Goal: Transaction & Acquisition: Book appointment/travel/reservation

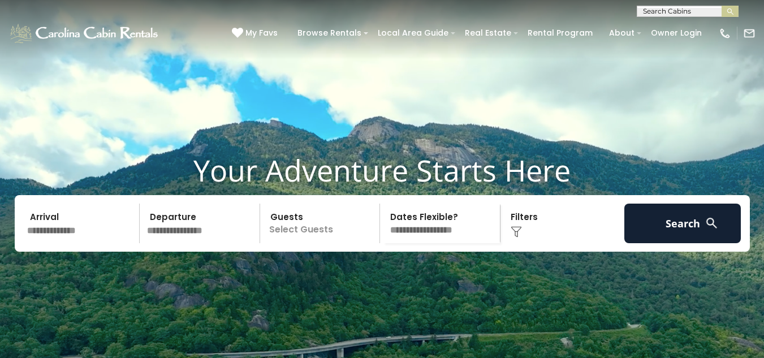
click at [61, 243] on input "text" at bounding box center [81, 223] width 117 height 40
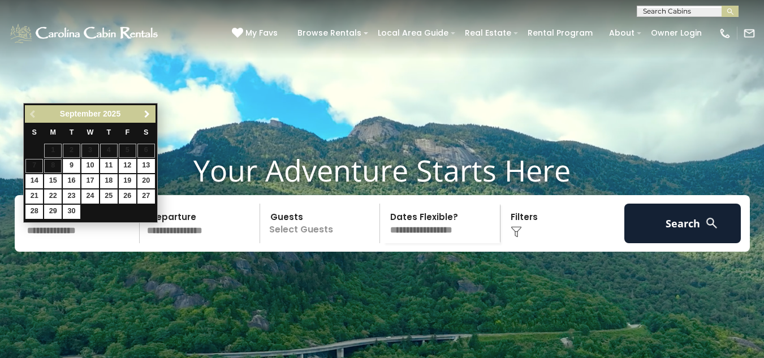
click at [148, 113] on span "Next" at bounding box center [146, 114] width 9 height 9
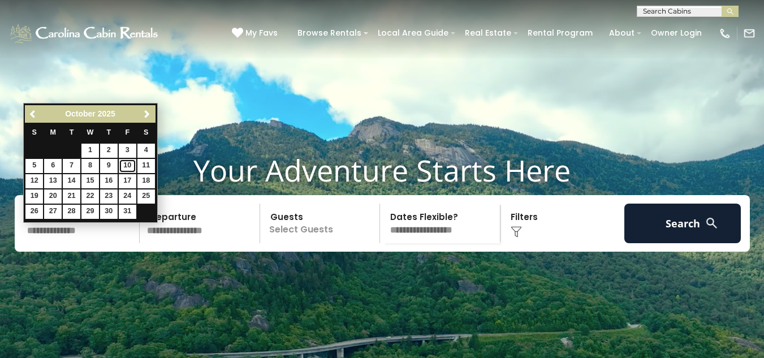
click at [129, 159] on link "10" at bounding box center [128, 166] width 18 height 14
type input "********"
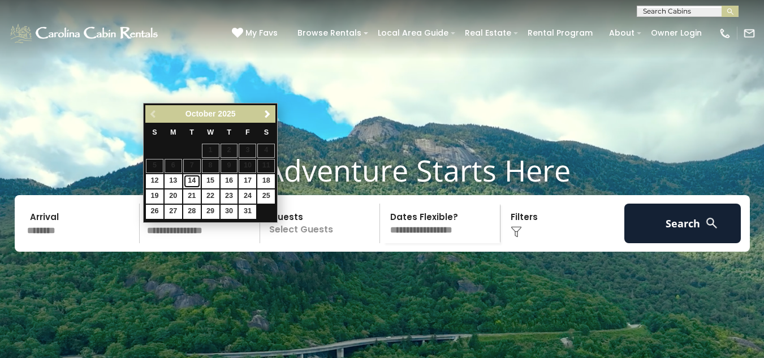
click at [193, 177] on link "14" at bounding box center [192, 181] width 18 height 14
type input "********"
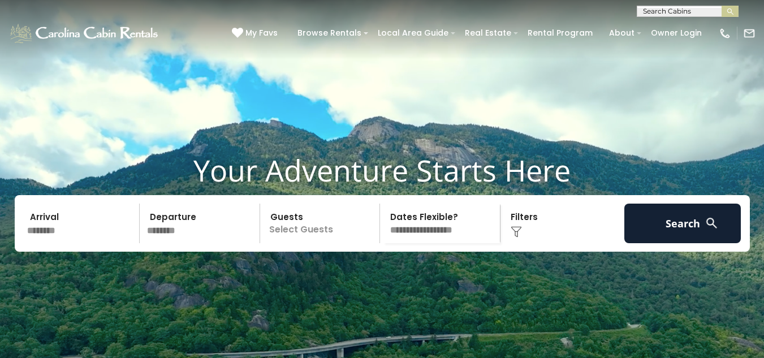
click at [301, 243] on p "Select Guests" at bounding box center [321, 223] width 116 height 40
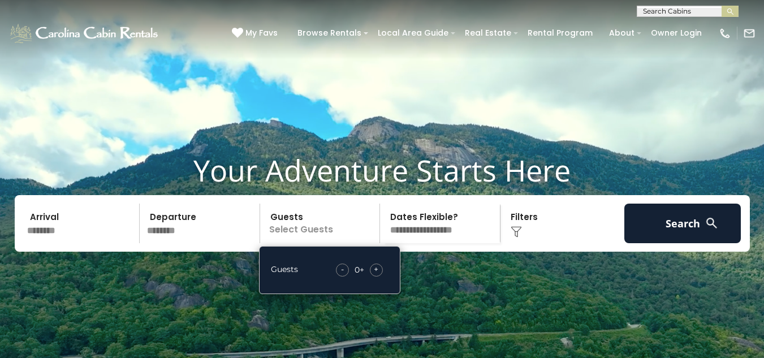
click at [374, 275] on span "+" at bounding box center [376, 268] width 5 height 11
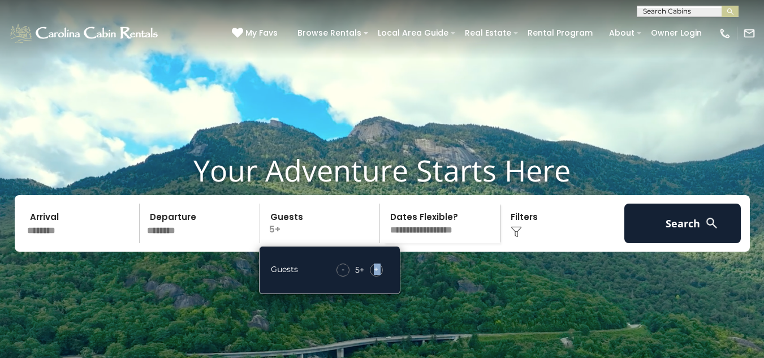
click at [374, 275] on span "+" at bounding box center [376, 268] width 5 height 11
click at [514, 237] on img at bounding box center [515, 231] width 11 height 11
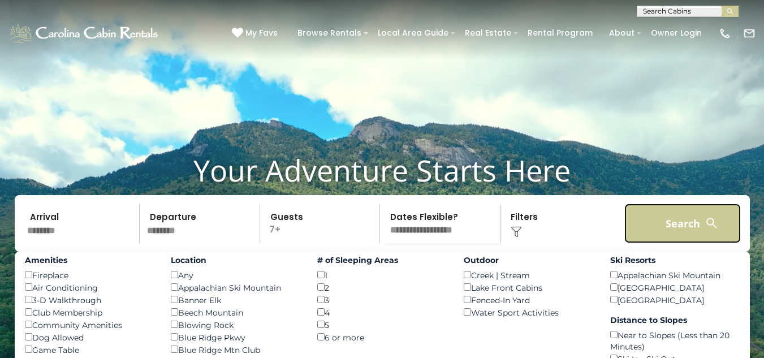
click at [658, 235] on button "Search" at bounding box center [682, 223] width 117 height 40
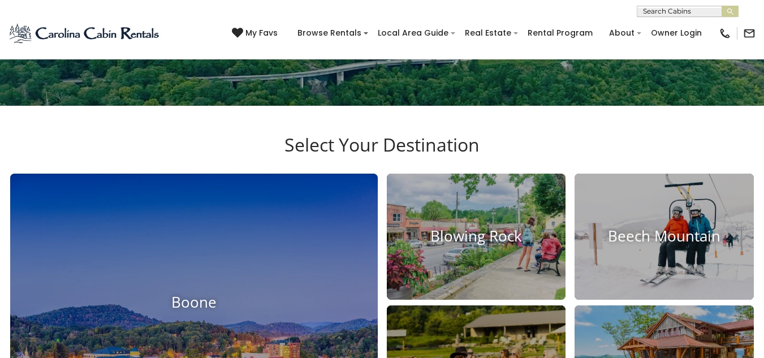
scroll to position [279, 0]
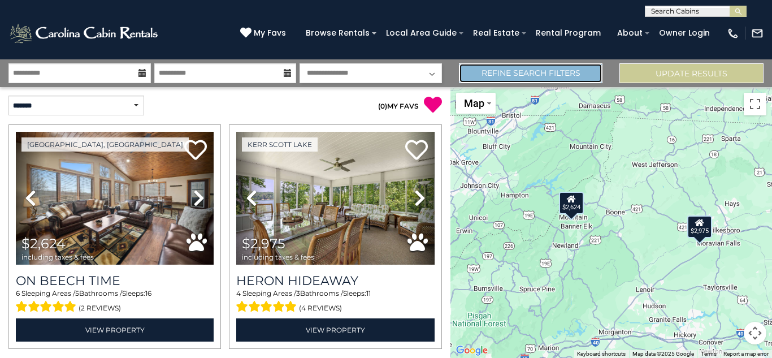
click at [540, 73] on link "Refine Search Filters" at bounding box center [531, 73] width 144 height 20
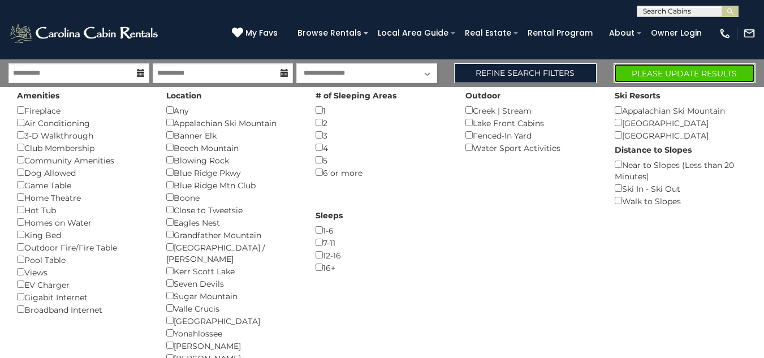
click at [658, 72] on button "Please Update Results" at bounding box center [684, 73] width 142 height 20
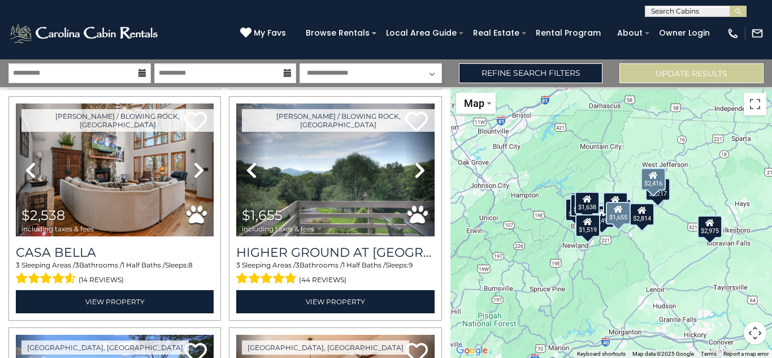
scroll to position [1183, 0]
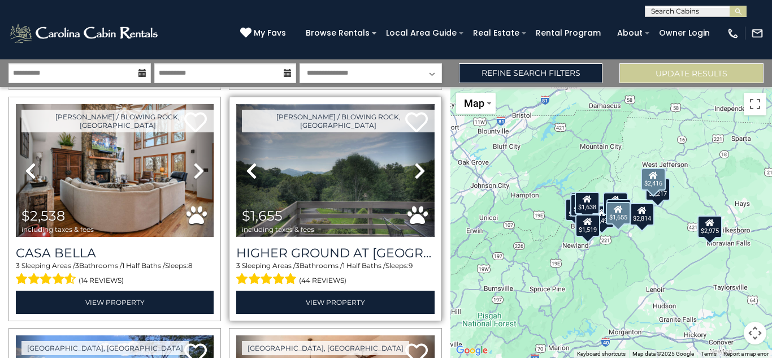
click at [336, 162] on img at bounding box center [335, 170] width 198 height 133
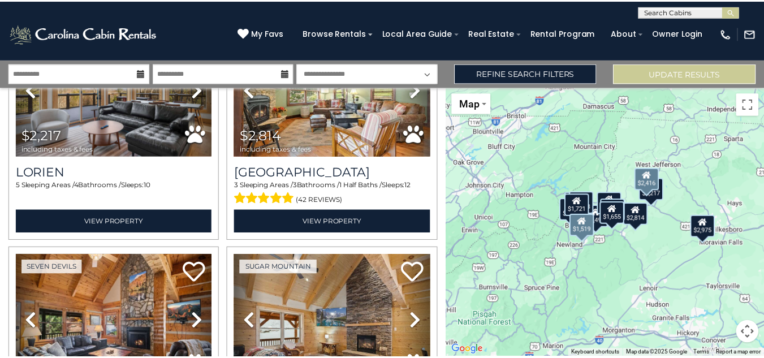
scroll to position [562, 0]
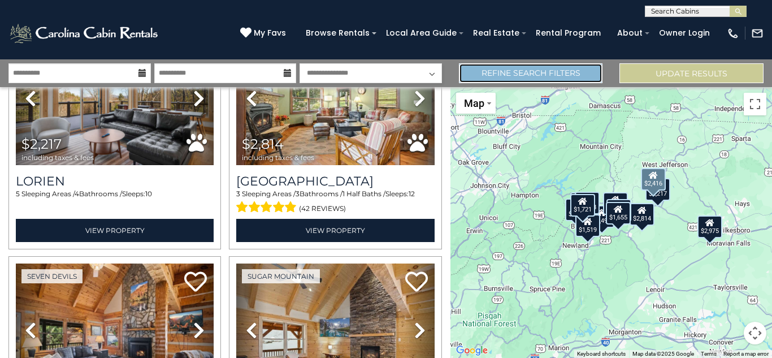
click at [579, 75] on link "Refine Search Filters" at bounding box center [531, 73] width 144 height 20
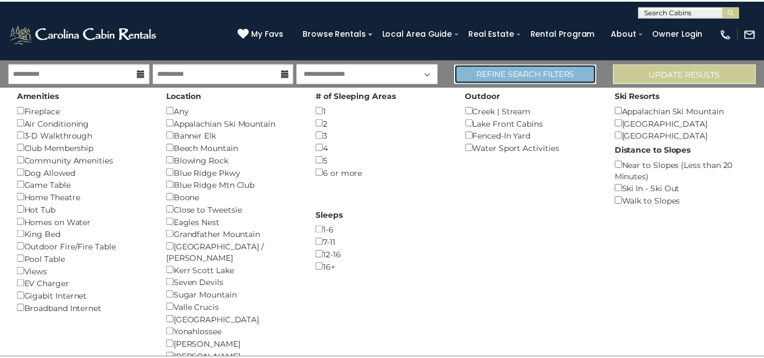
scroll to position [559, 0]
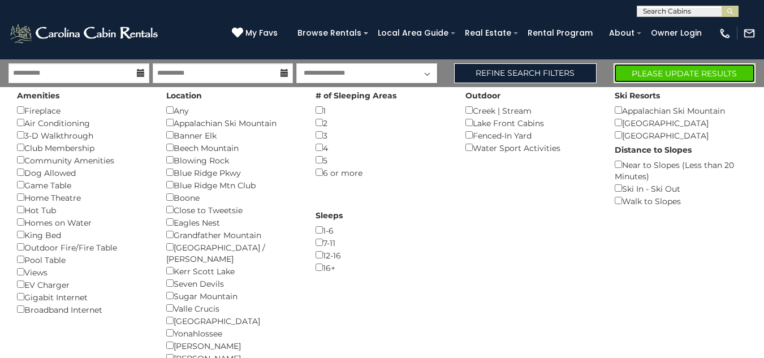
click at [684, 71] on button "Please Update Results" at bounding box center [684, 73] width 142 height 20
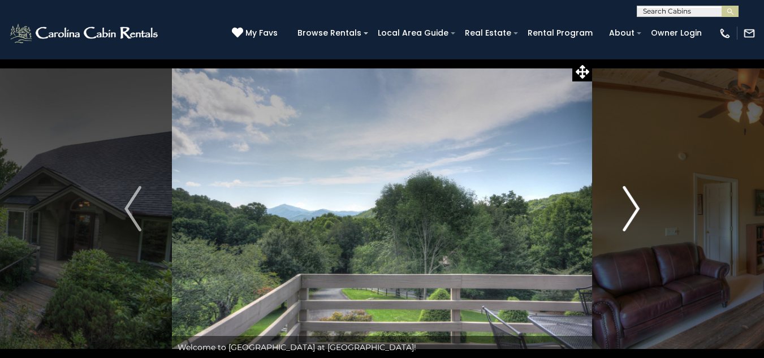
click at [634, 211] on img "Next" at bounding box center [630, 208] width 17 height 45
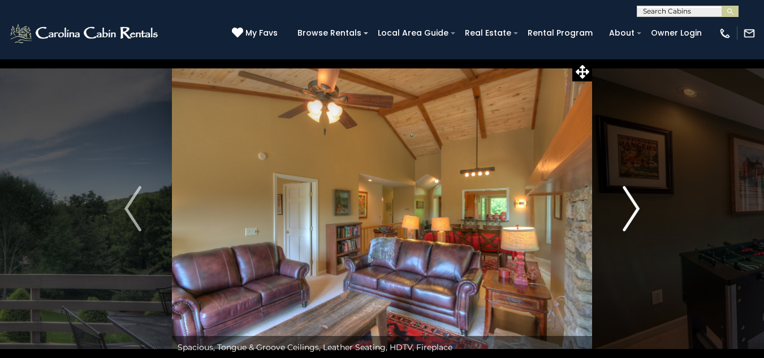
click at [634, 211] on img "Next" at bounding box center [630, 208] width 17 height 45
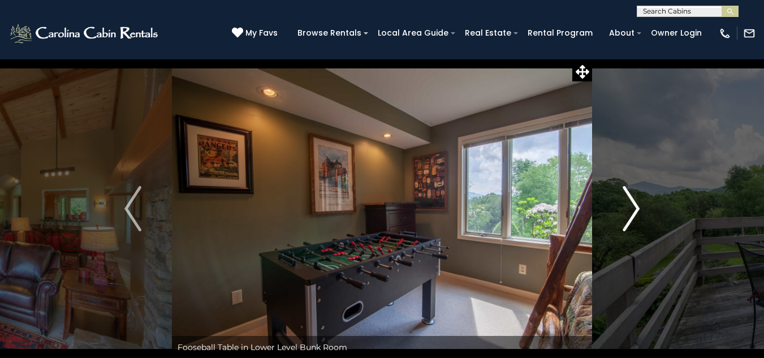
click at [634, 211] on img "Next" at bounding box center [630, 208] width 17 height 45
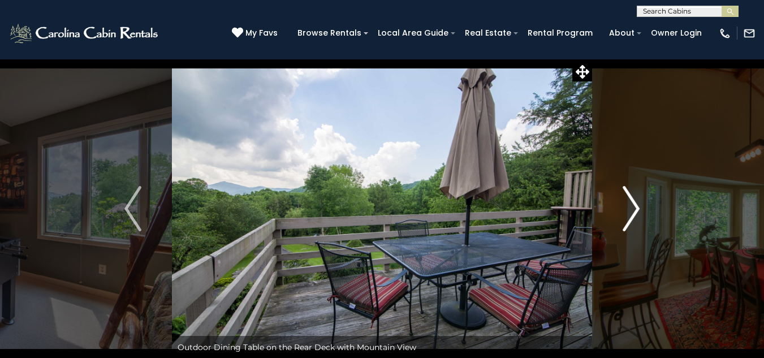
click at [634, 211] on img "Next" at bounding box center [630, 208] width 17 height 45
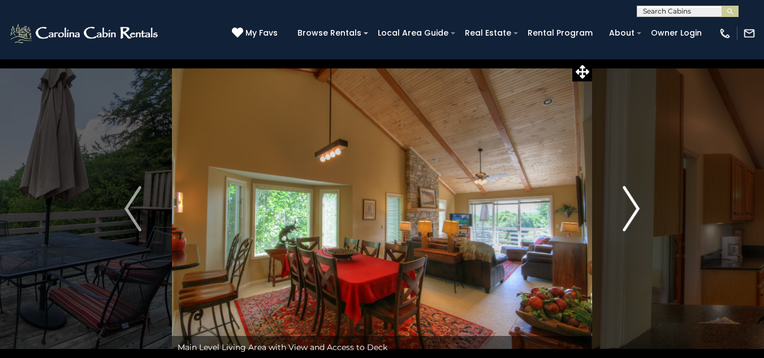
click at [634, 211] on img "Next" at bounding box center [630, 208] width 17 height 45
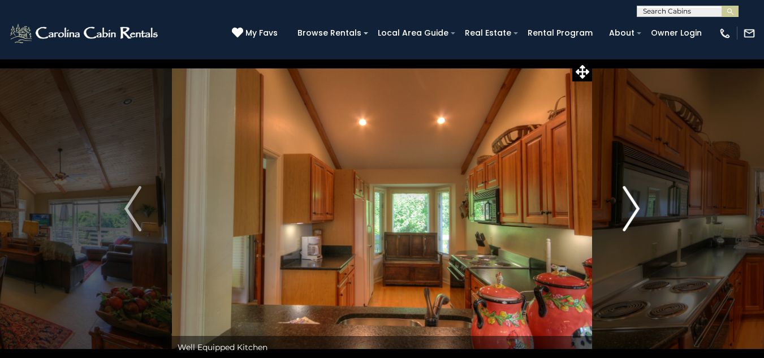
click at [634, 211] on img "Next" at bounding box center [630, 208] width 17 height 45
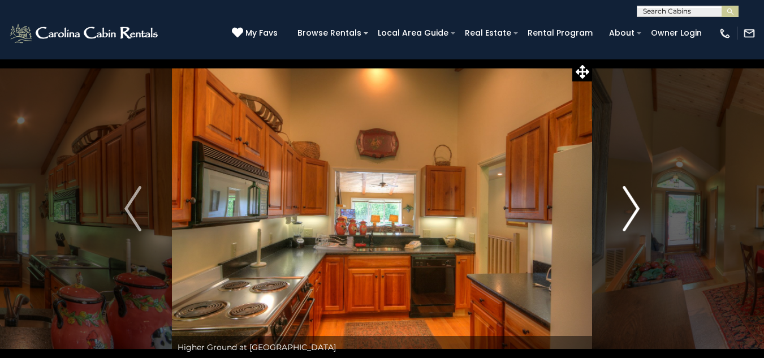
click at [634, 211] on img "Next" at bounding box center [630, 208] width 17 height 45
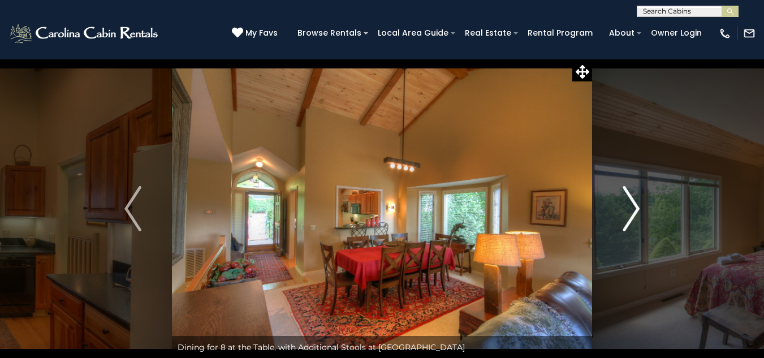
click at [634, 211] on img "Next" at bounding box center [630, 208] width 17 height 45
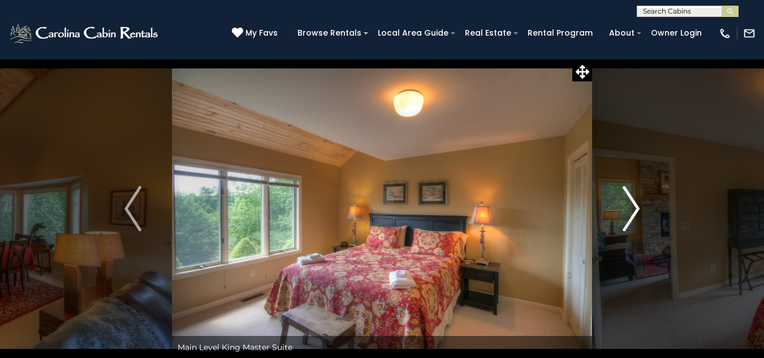
click at [634, 211] on img "Next" at bounding box center [630, 208] width 17 height 45
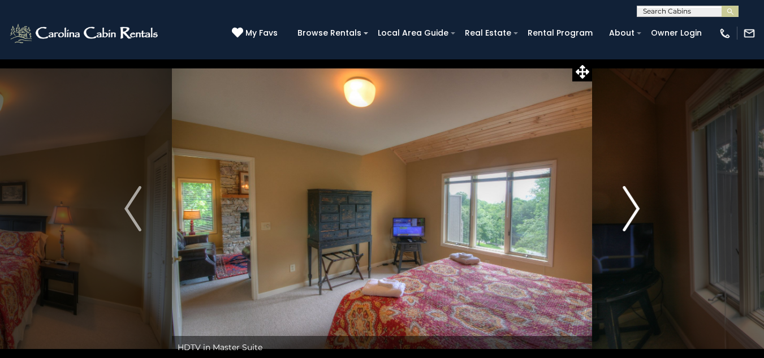
click at [634, 211] on img "Next" at bounding box center [630, 208] width 17 height 45
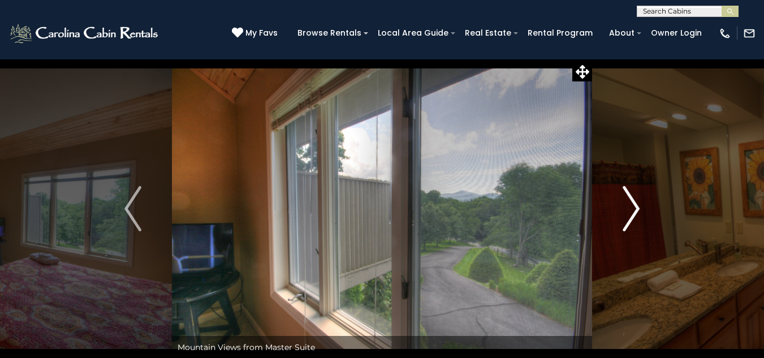
click at [634, 211] on img "Next" at bounding box center [630, 208] width 17 height 45
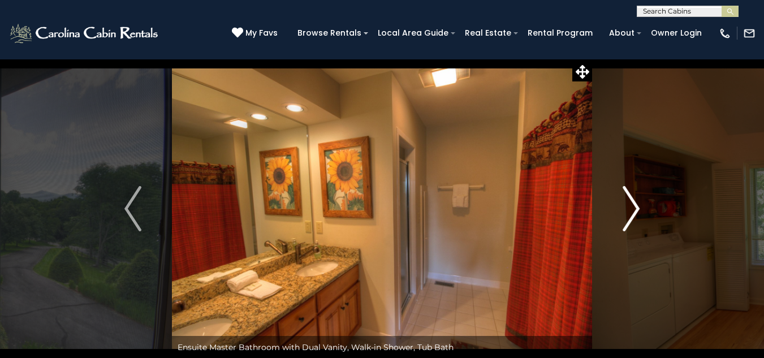
click at [634, 211] on img "Next" at bounding box center [630, 208] width 17 height 45
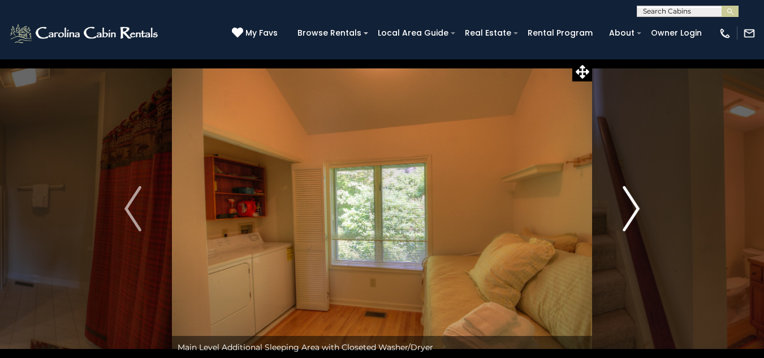
click at [634, 211] on img "Next" at bounding box center [630, 208] width 17 height 45
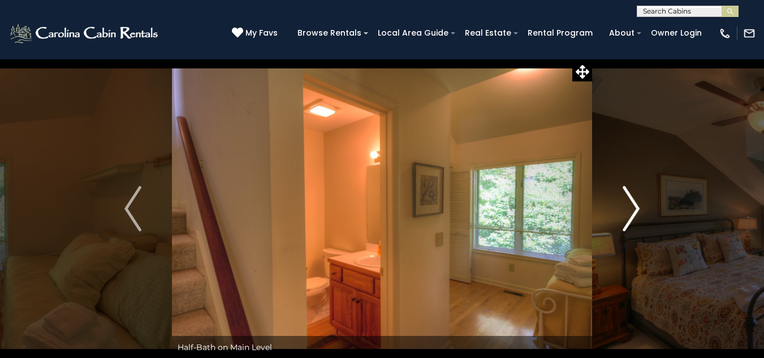
click at [634, 211] on img "Next" at bounding box center [630, 208] width 17 height 45
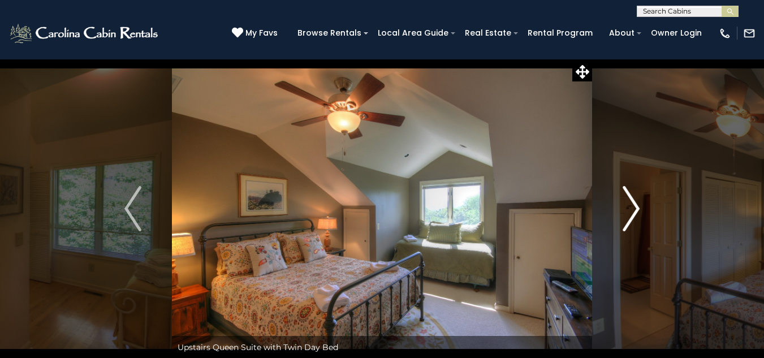
click at [634, 211] on img "Next" at bounding box center [630, 208] width 17 height 45
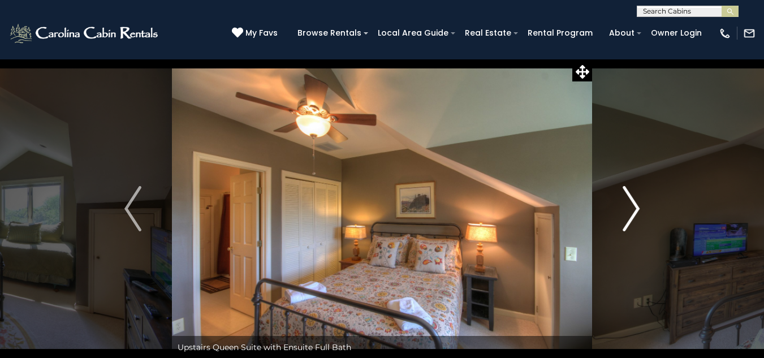
click at [634, 211] on img "Next" at bounding box center [630, 208] width 17 height 45
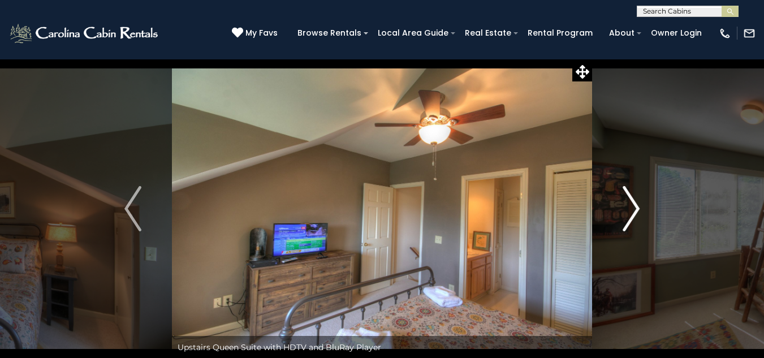
click at [634, 211] on img "Next" at bounding box center [630, 208] width 17 height 45
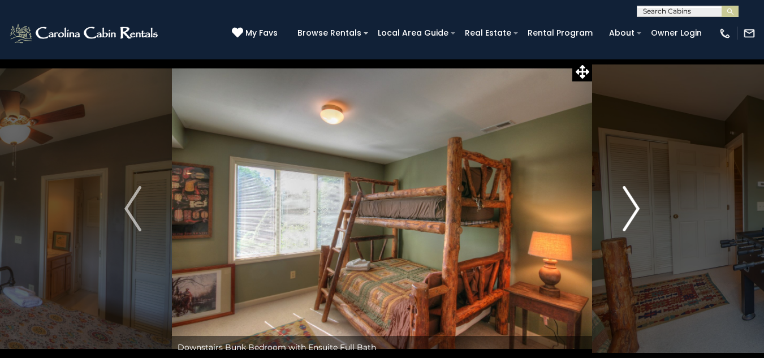
click at [634, 211] on img "Next" at bounding box center [630, 208] width 17 height 45
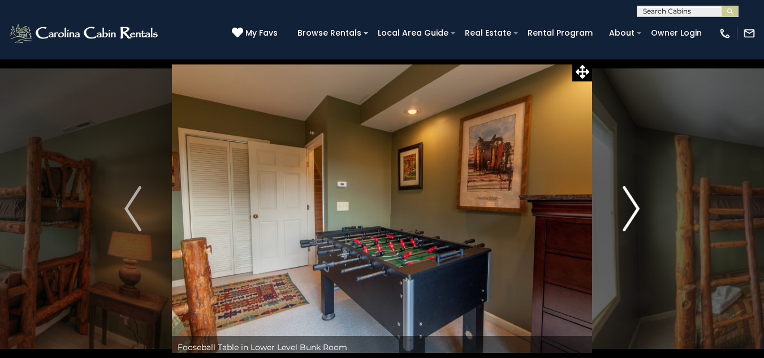
click at [634, 211] on img "Next" at bounding box center [630, 208] width 17 height 45
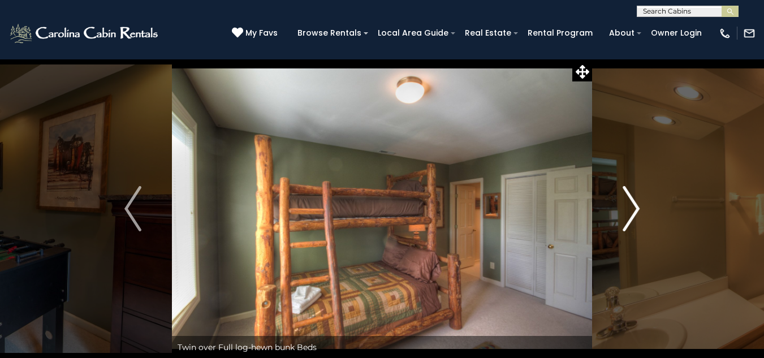
click at [634, 211] on img "Next" at bounding box center [630, 208] width 17 height 45
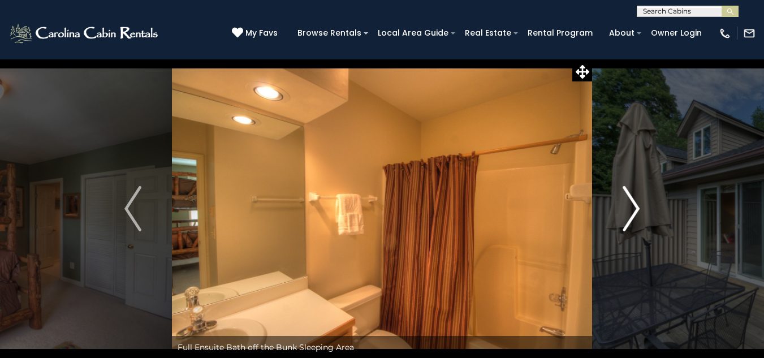
click at [634, 211] on img "Next" at bounding box center [630, 208] width 17 height 45
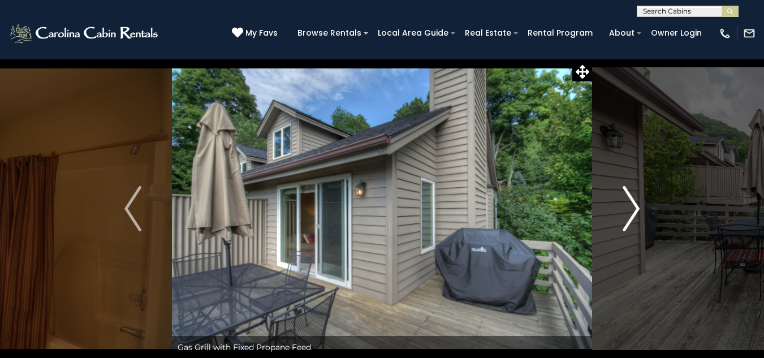
click at [634, 211] on img "Next" at bounding box center [630, 208] width 17 height 45
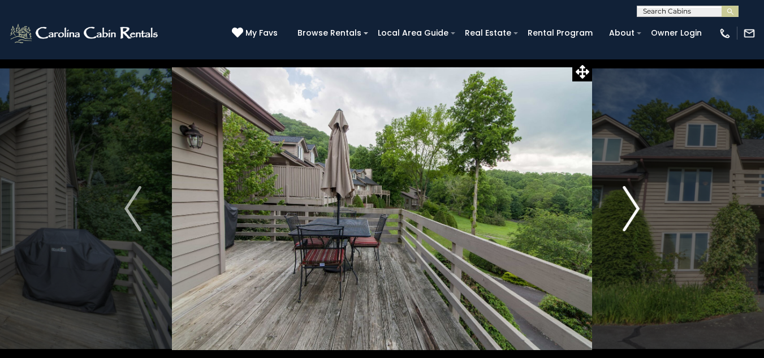
click at [634, 211] on img "Next" at bounding box center [630, 208] width 17 height 45
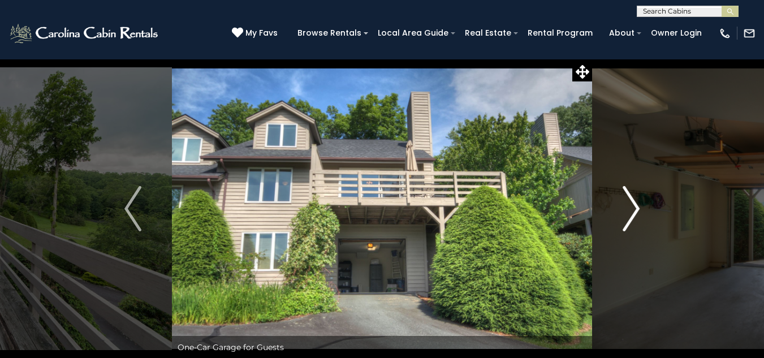
click at [634, 211] on img "Next" at bounding box center [630, 208] width 17 height 45
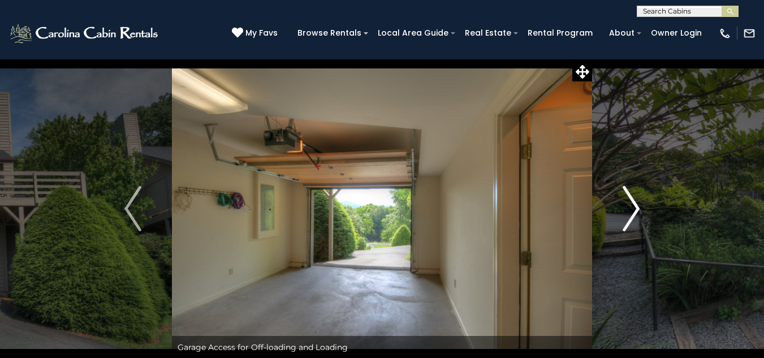
click at [634, 211] on img "Next" at bounding box center [630, 208] width 17 height 45
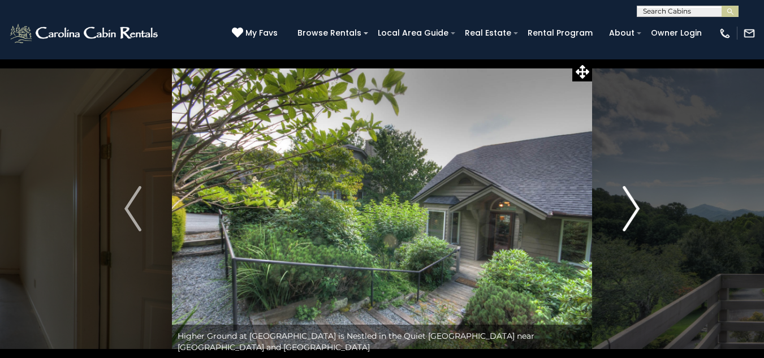
click at [634, 211] on img "Next" at bounding box center [630, 208] width 17 height 45
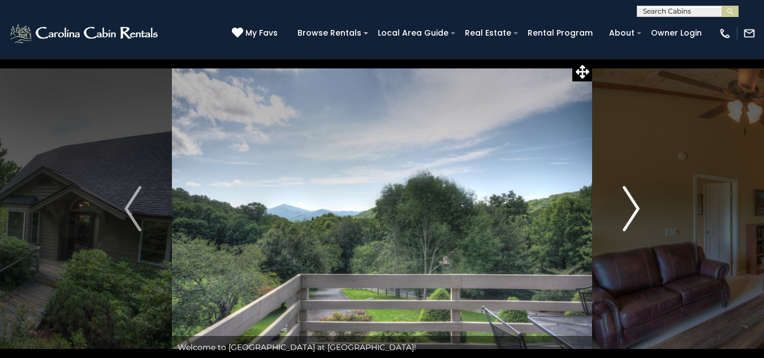
click at [634, 211] on img "Next" at bounding box center [630, 208] width 17 height 45
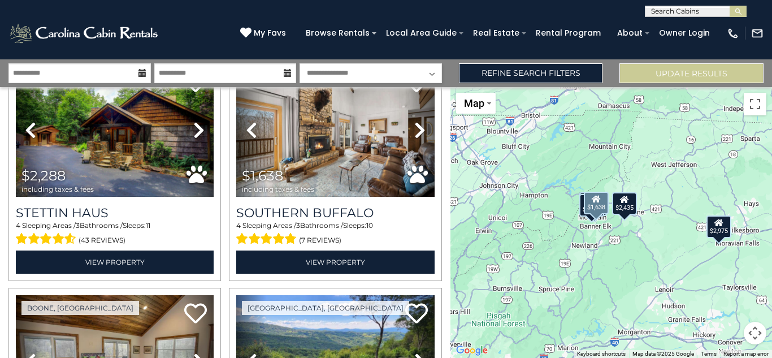
scroll to position [68, 0]
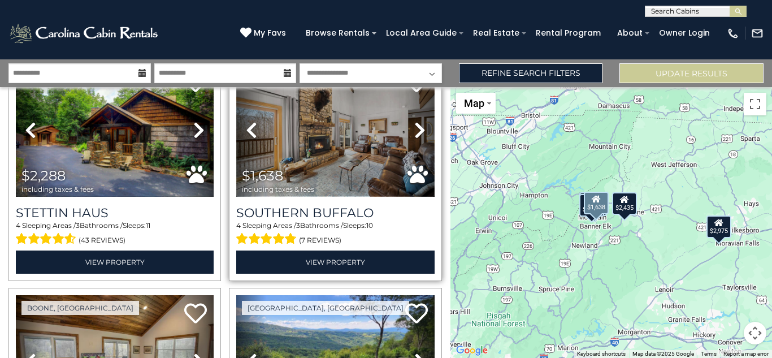
click at [337, 161] on img at bounding box center [335, 130] width 198 height 133
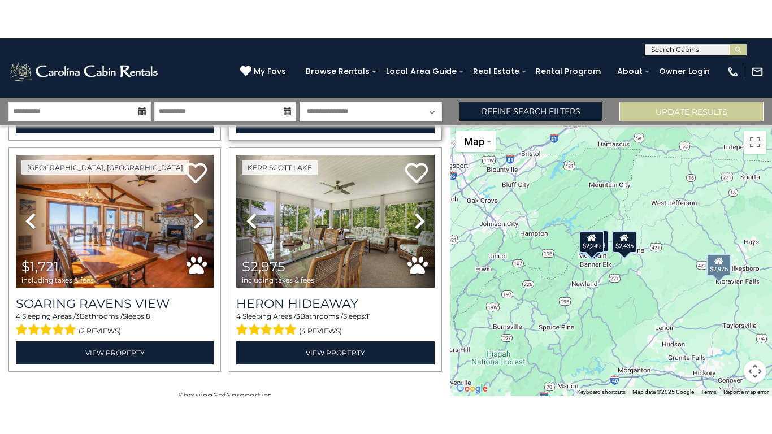
scroll to position [494, 0]
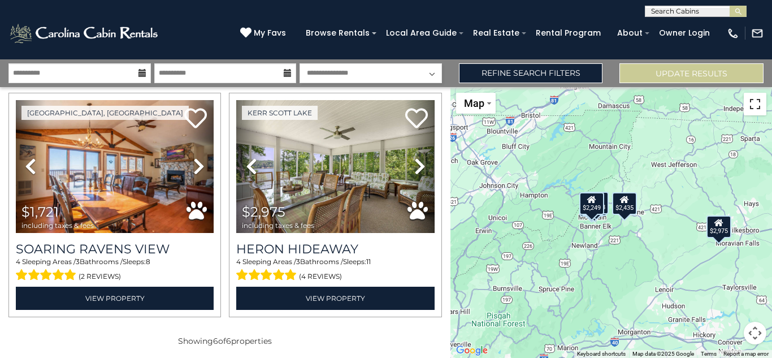
click at [758, 102] on button "Toggle fullscreen view" at bounding box center [755, 104] width 23 height 23
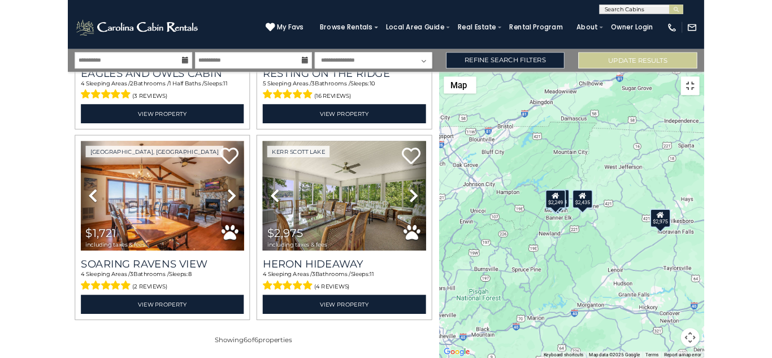
scroll to position [418, 0]
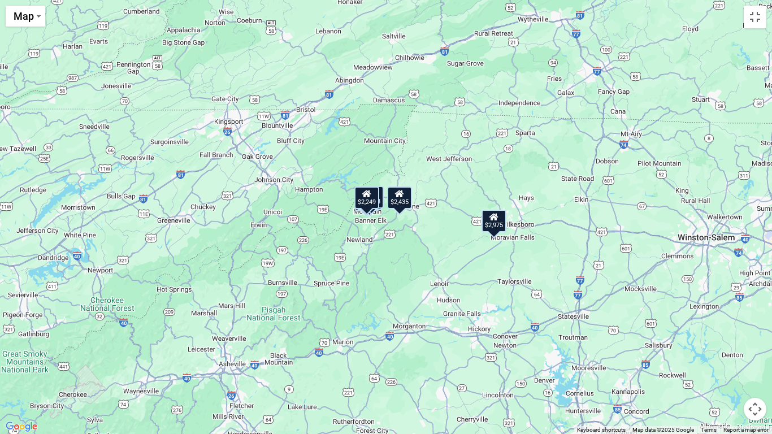
click at [434, 247] on div "$2,288 $1,638 $2,435 $2,249 $1,721 $2,975" at bounding box center [386, 217] width 772 height 434
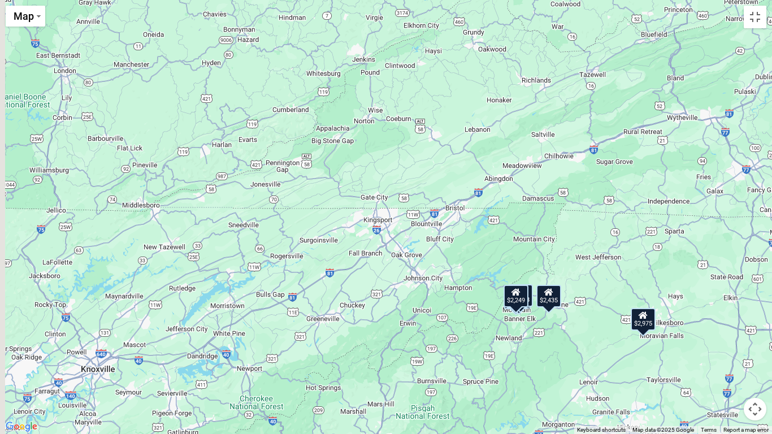
drag, startPoint x: 434, startPoint y: 247, endPoint x: 583, endPoint y: 349, distance: 180.9
click at [583, 349] on div "$2,288 $1,638 $2,435 $2,249 $1,721 $2,975" at bounding box center [386, 217] width 772 height 434
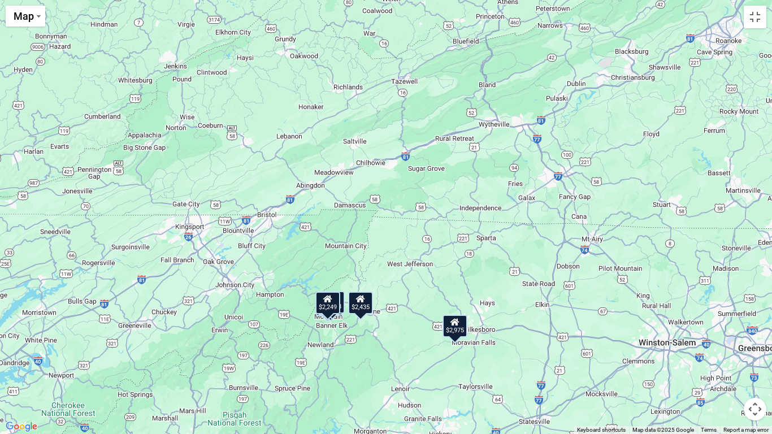
drag, startPoint x: 543, startPoint y: 256, endPoint x: 342, endPoint y: 265, distance: 201.4
click at [342, 264] on div "$2,288 $1,638 $2,435 $2,249 $1,721 $2,975" at bounding box center [386, 217] width 772 height 434
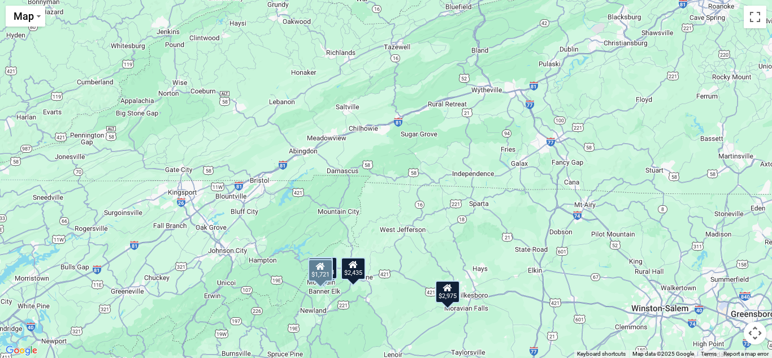
scroll to position [293, 0]
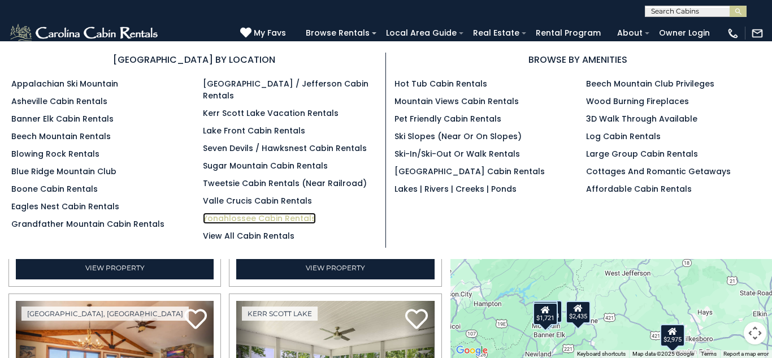
click at [257, 213] on link "Yonahlossee Cabin Rentals" at bounding box center [259, 218] width 113 height 11
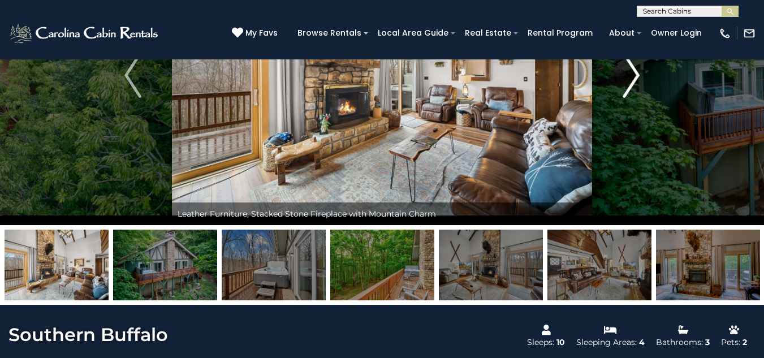
click at [632, 77] on img "Next" at bounding box center [630, 75] width 17 height 45
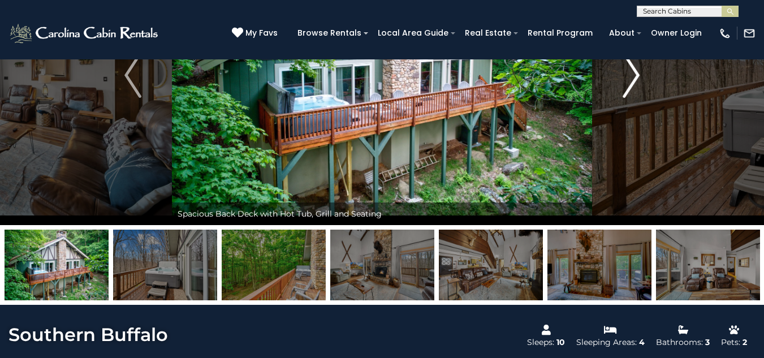
click at [632, 77] on img "Next" at bounding box center [630, 75] width 17 height 45
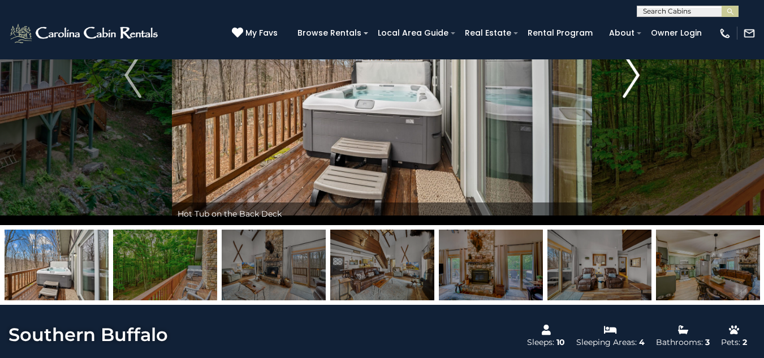
click at [632, 77] on img "Next" at bounding box center [630, 75] width 17 height 45
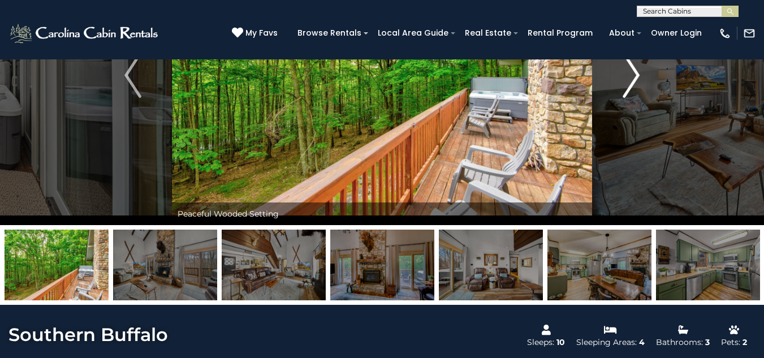
click at [632, 77] on img "Next" at bounding box center [630, 75] width 17 height 45
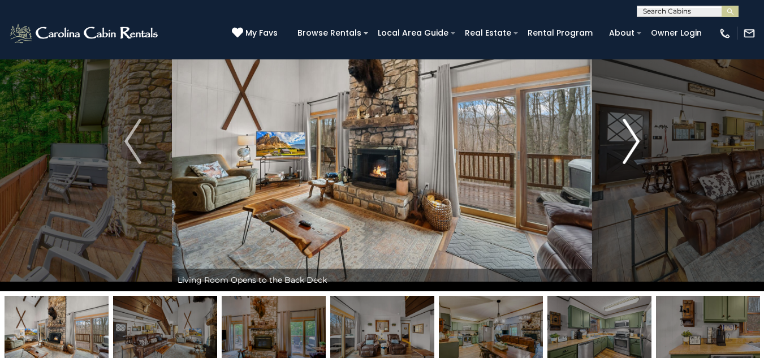
scroll to position [64, 0]
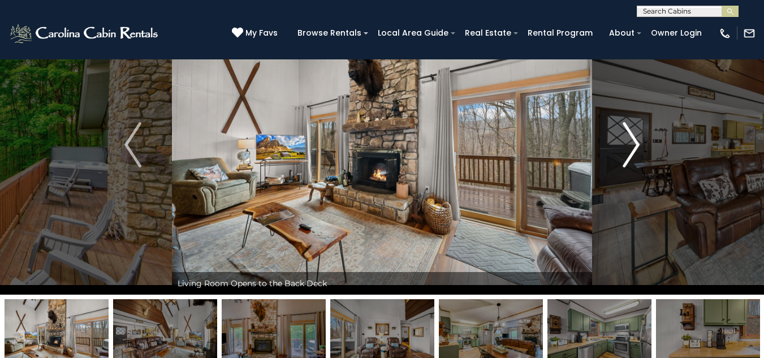
click at [630, 128] on img "Next" at bounding box center [630, 144] width 17 height 45
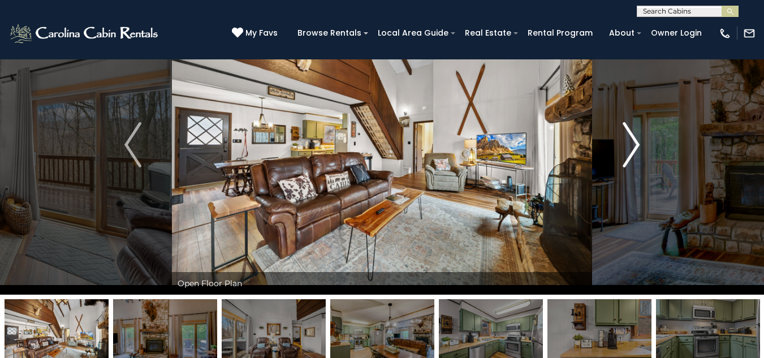
click at [630, 128] on img "Next" at bounding box center [630, 144] width 17 height 45
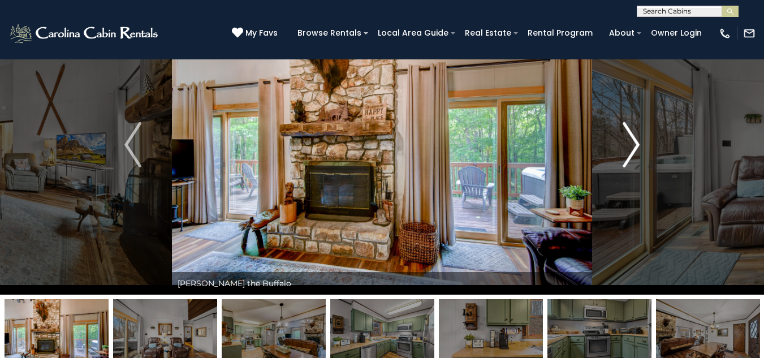
click at [630, 128] on img "Next" at bounding box center [630, 144] width 17 height 45
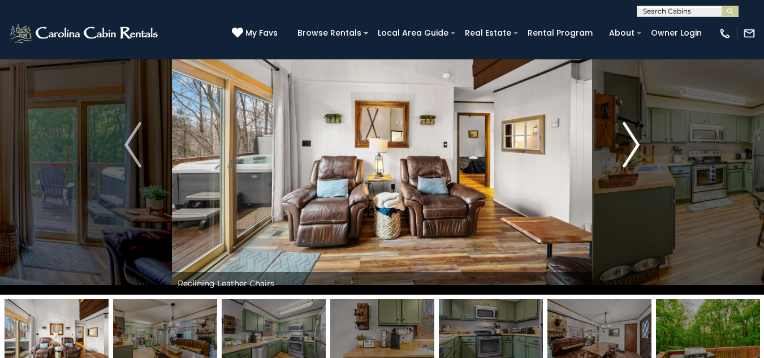
click at [630, 128] on img "Next" at bounding box center [630, 144] width 17 height 45
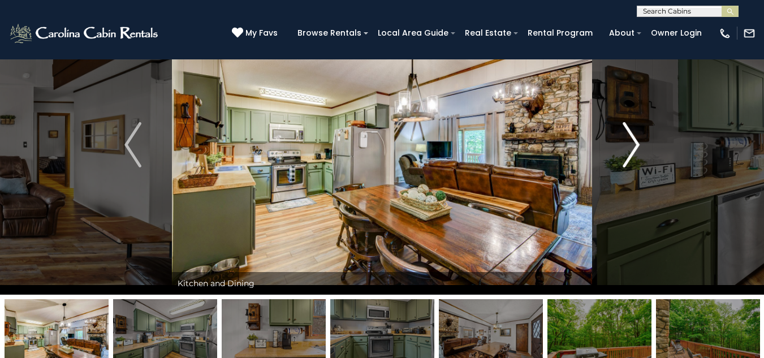
click at [630, 128] on img "Next" at bounding box center [630, 144] width 17 height 45
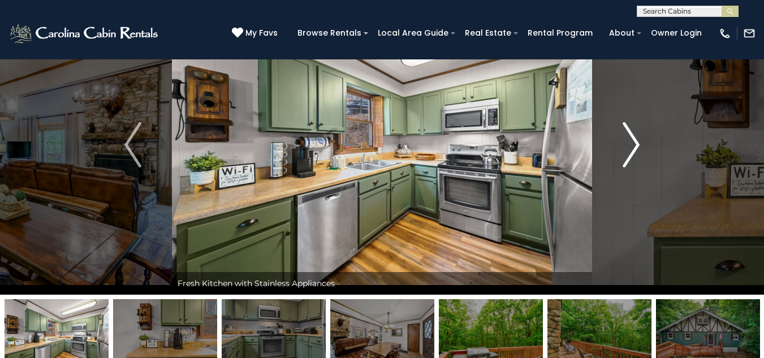
click at [630, 128] on img "Next" at bounding box center [630, 144] width 17 height 45
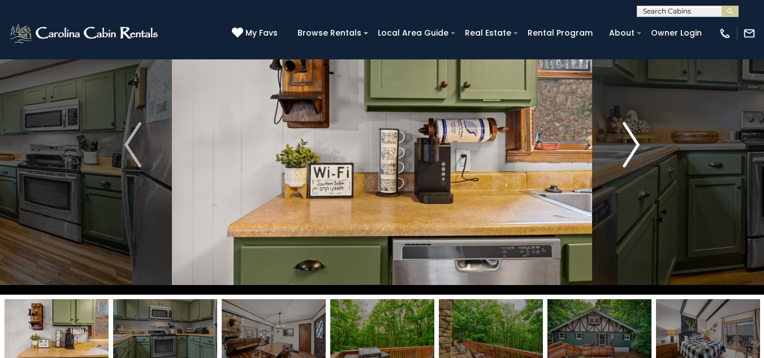
click at [630, 128] on img "Next" at bounding box center [630, 144] width 17 height 45
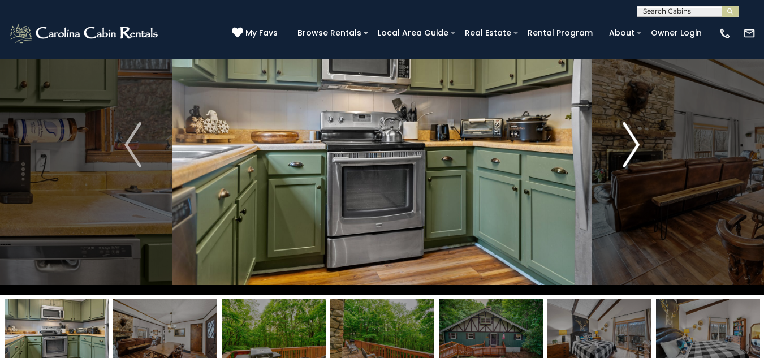
click at [630, 128] on img "Next" at bounding box center [630, 144] width 17 height 45
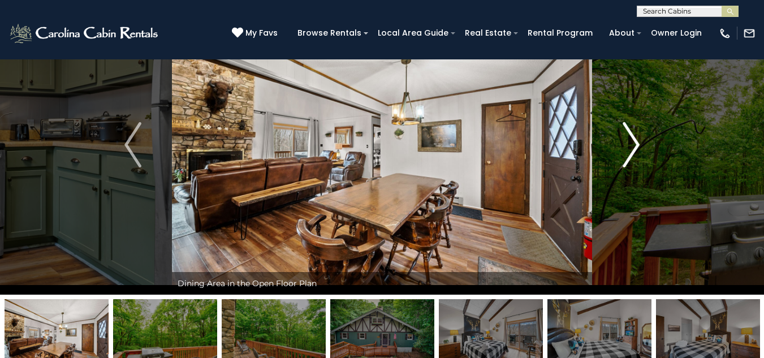
click at [630, 128] on img "Next" at bounding box center [630, 144] width 17 height 45
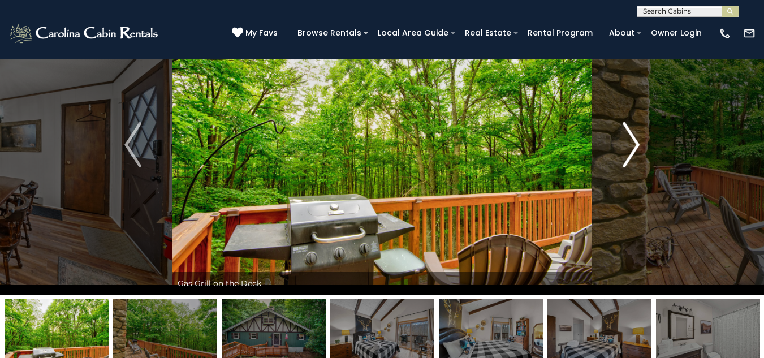
click at [630, 128] on img "Next" at bounding box center [630, 144] width 17 height 45
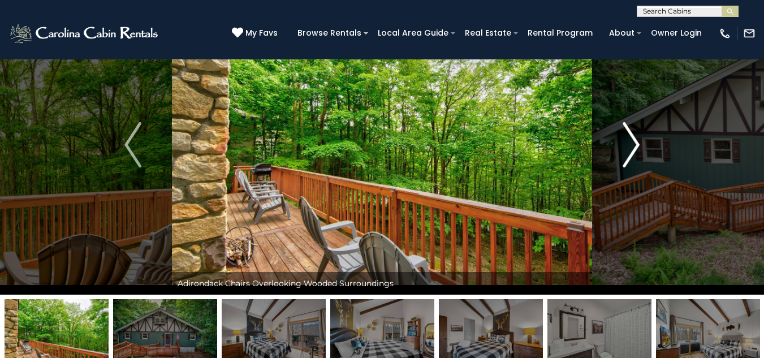
click at [630, 128] on img "Next" at bounding box center [630, 144] width 17 height 45
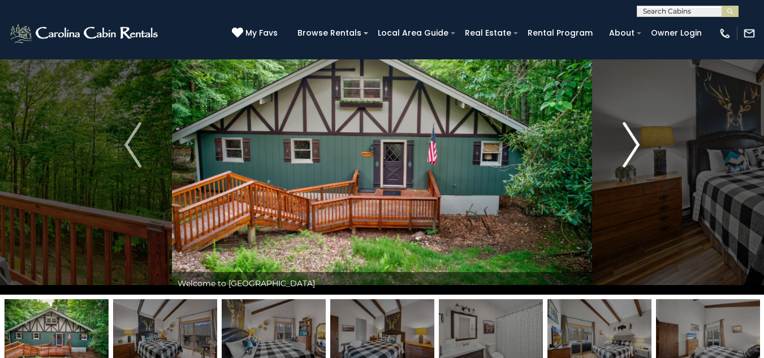
click at [630, 128] on img "Next" at bounding box center [630, 144] width 17 height 45
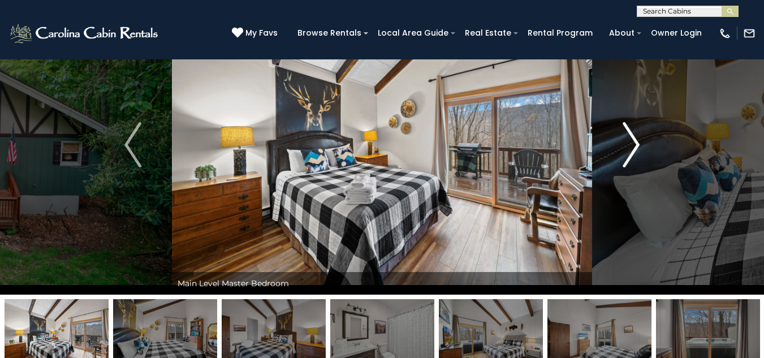
click at [630, 128] on img "Next" at bounding box center [630, 144] width 17 height 45
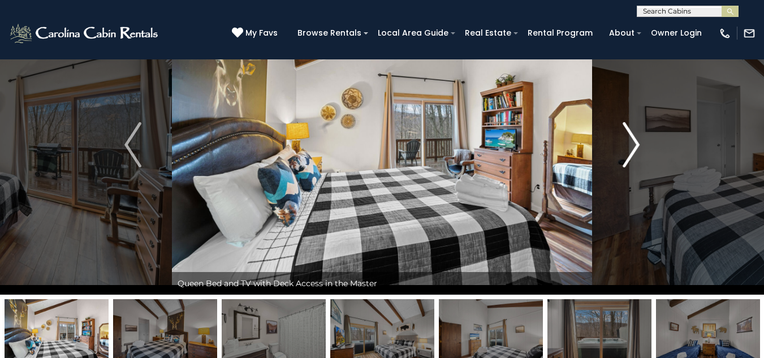
click at [630, 128] on img "Next" at bounding box center [630, 144] width 17 height 45
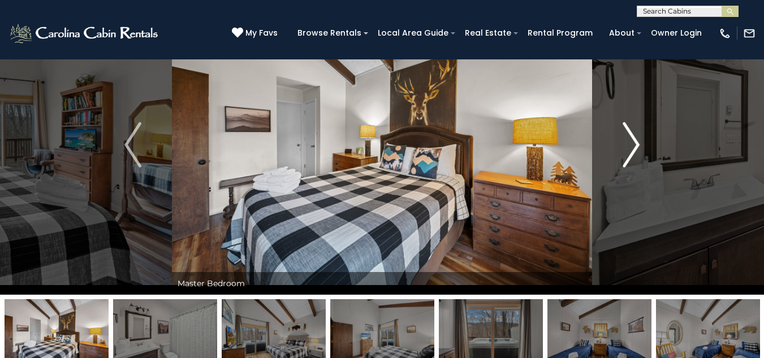
click at [630, 128] on img "Next" at bounding box center [630, 144] width 17 height 45
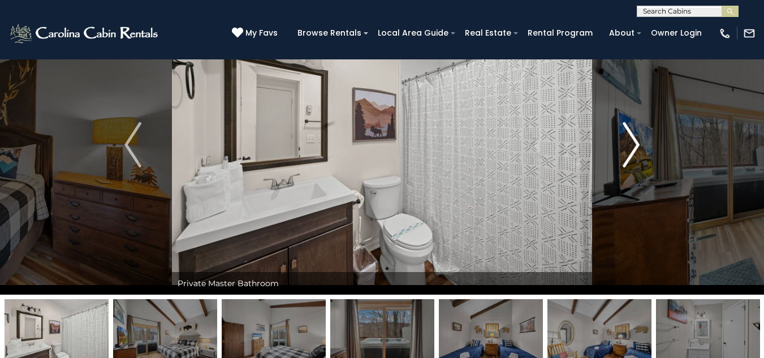
click at [630, 128] on img "Next" at bounding box center [630, 144] width 17 height 45
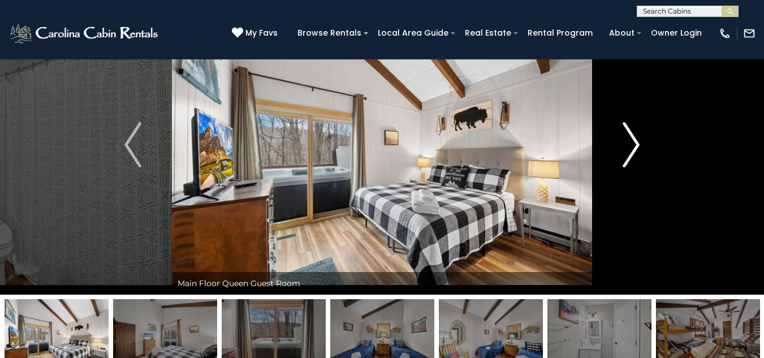
click at [630, 128] on img "Next" at bounding box center [630, 144] width 17 height 45
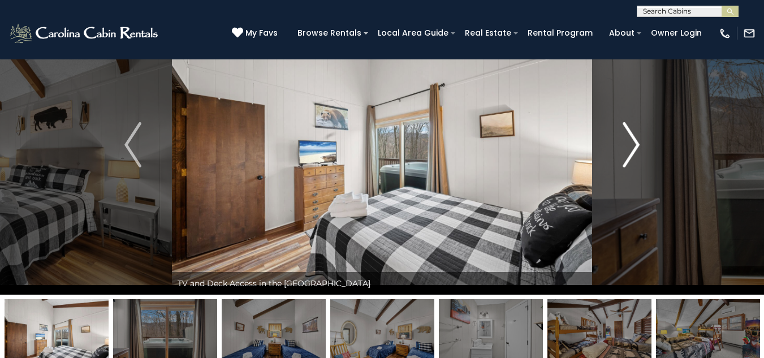
click at [630, 128] on img "Next" at bounding box center [630, 144] width 17 height 45
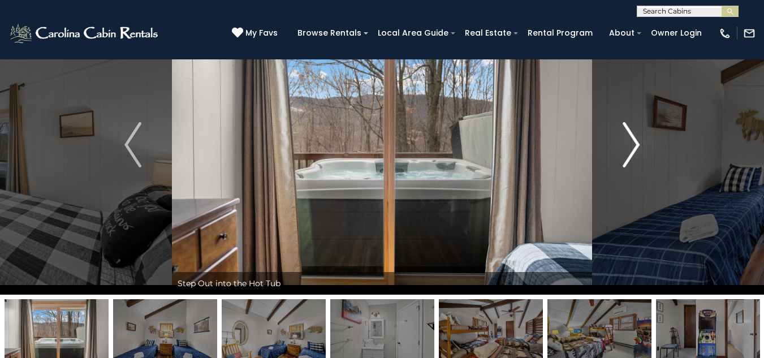
click at [630, 128] on img "Next" at bounding box center [630, 144] width 17 height 45
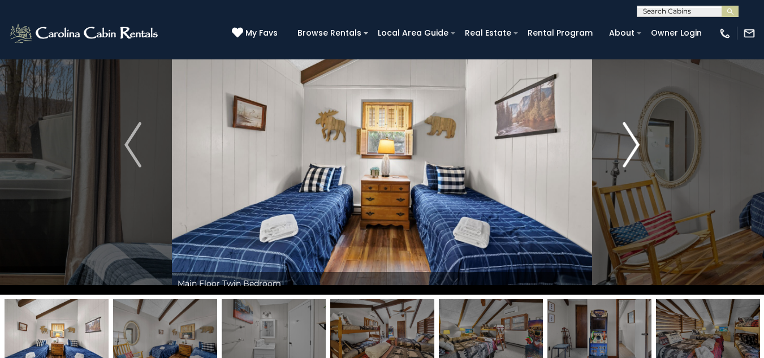
click at [630, 128] on img "Next" at bounding box center [630, 144] width 17 height 45
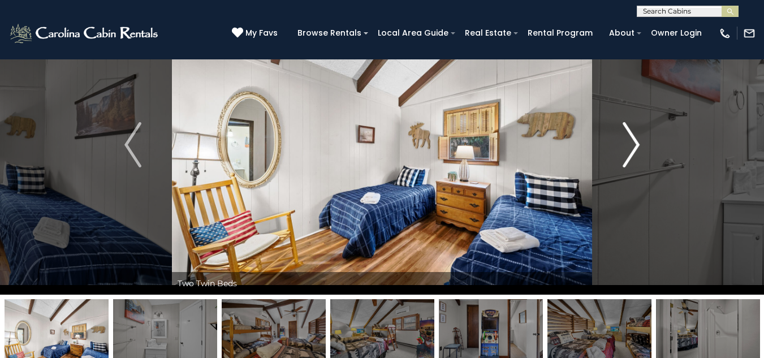
click at [630, 128] on img "Next" at bounding box center [630, 144] width 17 height 45
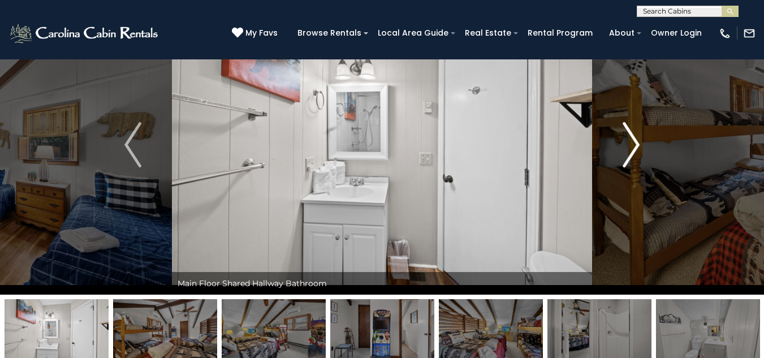
click at [630, 128] on img "Next" at bounding box center [630, 144] width 17 height 45
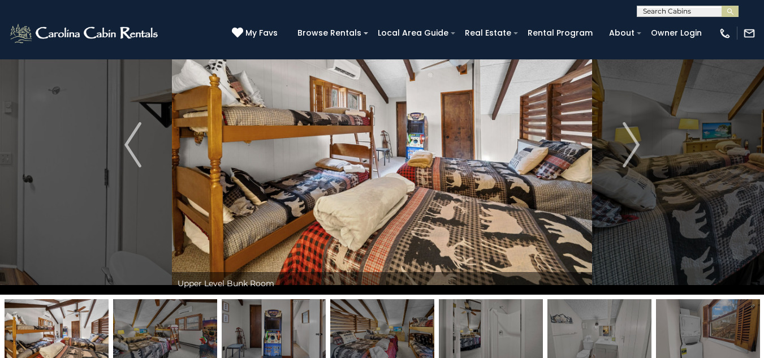
scroll to position [0, 0]
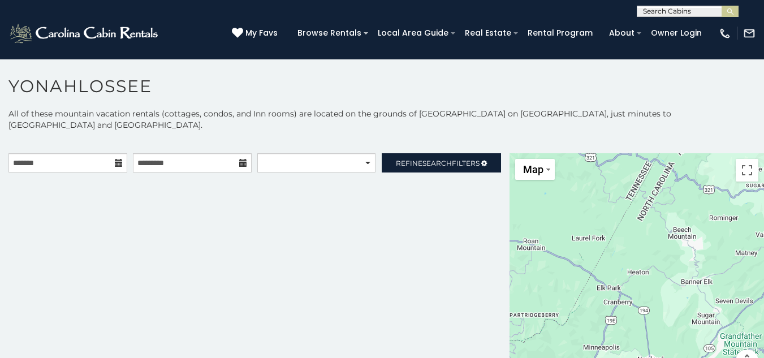
scroll to position [1, 0]
click at [449, 158] on span "Refine Search Filters" at bounding box center [438, 162] width 84 height 8
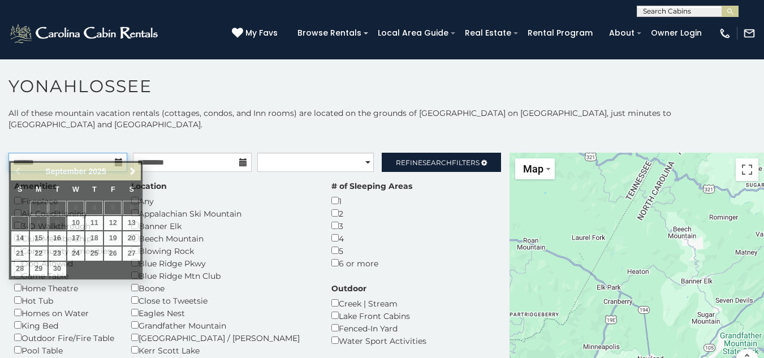
click at [60, 153] on input "text" at bounding box center [67, 162] width 119 height 19
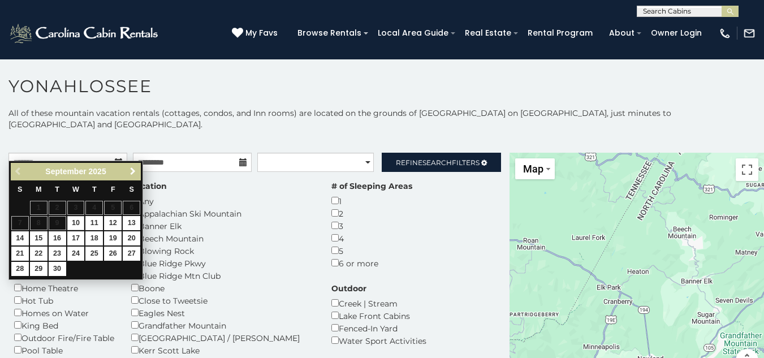
click at [134, 169] on span "Next" at bounding box center [132, 171] width 9 height 9
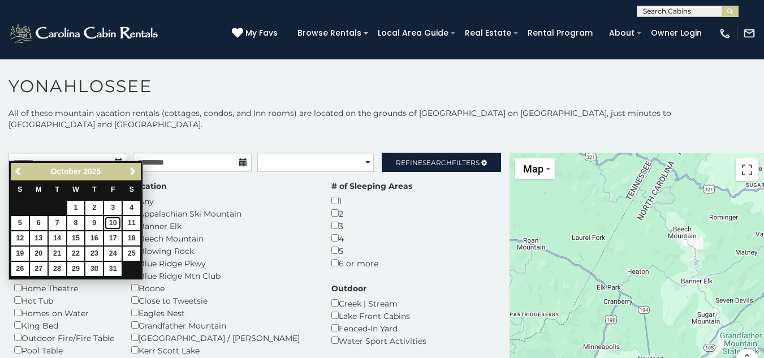
click at [112, 218] on link "10" at bounding box center [113, 223] width 18 height 14
type input "**********"
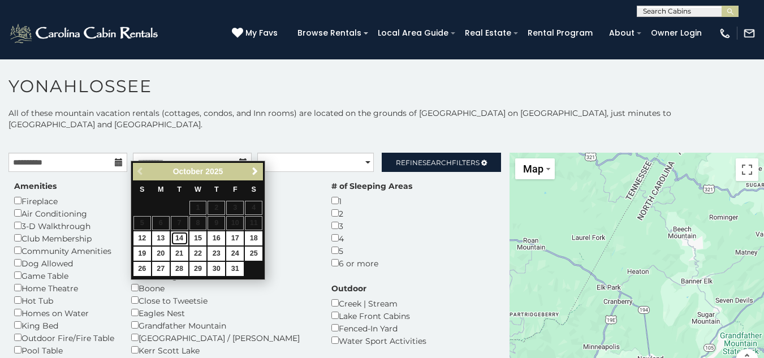
click at [178, 236] on link "14" at bounding box center [180, 238] width 18 height 14
type input "**********"
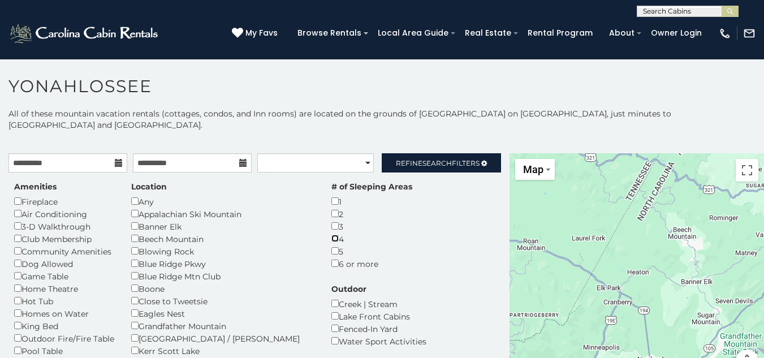
scroll to position [1, 0]
click at [359, 153] on select "**********" at bounding box center [315, 162] width 116 height 19
select select "*****"
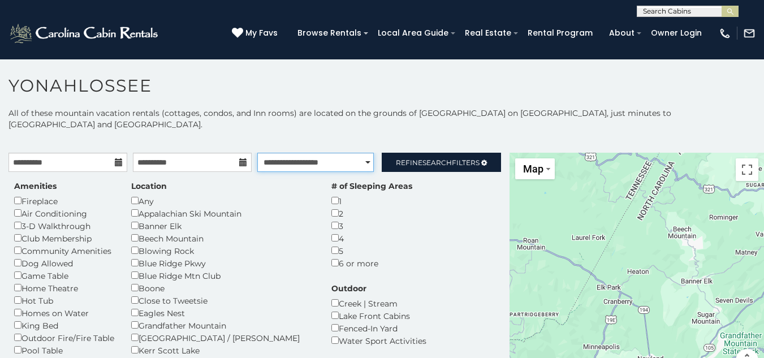
click at [257, 153] on select "**********" at bounding box center [315, 162] width 116 height 19
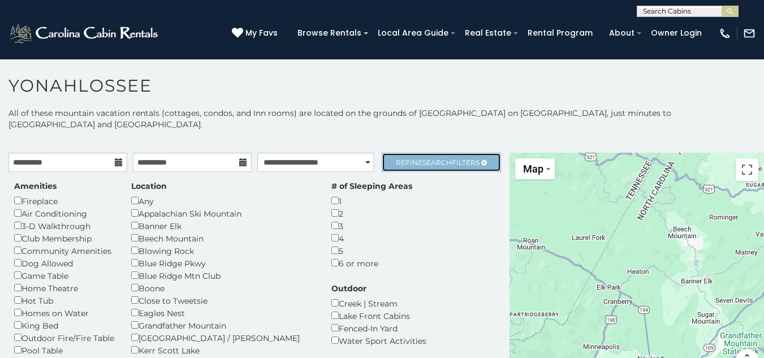
click at [450, 153] on link "Refine Search Filters" at bounding box center [440, 162] width 119 height 19
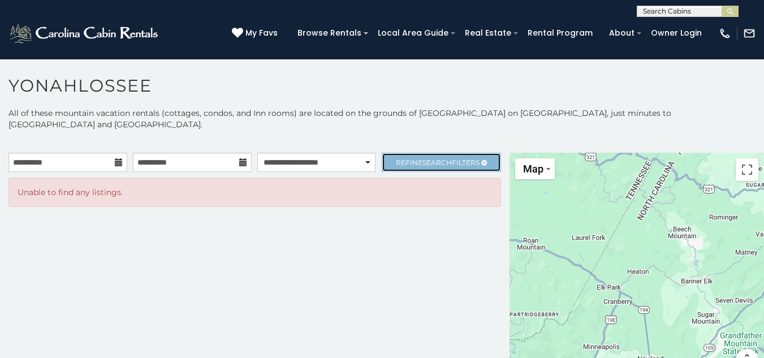
click at [450, 153] on link "Refine Search Filters" at bounding box center [440, 162] width 119 height 19
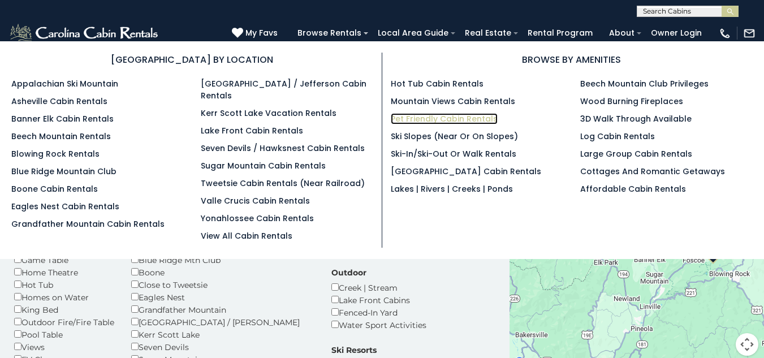
click at [448, 117] on link "Pet Friendly Cabin Rentals" at bounding box center [444, 118] width 107 height 11
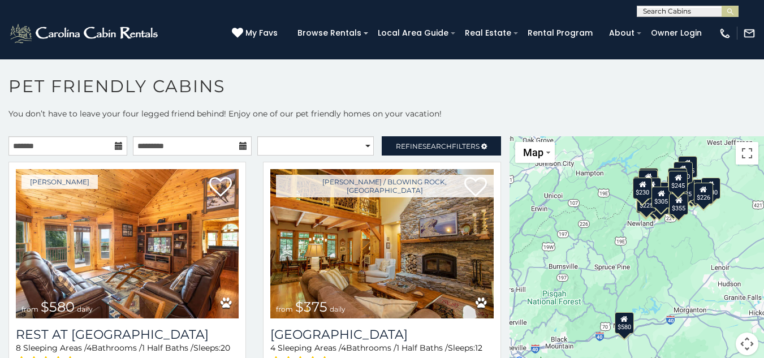
click at [116, 145] on icon at bounding box center [119, 146] width 8 height 8
click at [80, 147] on input "text" at bounding box center [67, 145] width 119 height 19
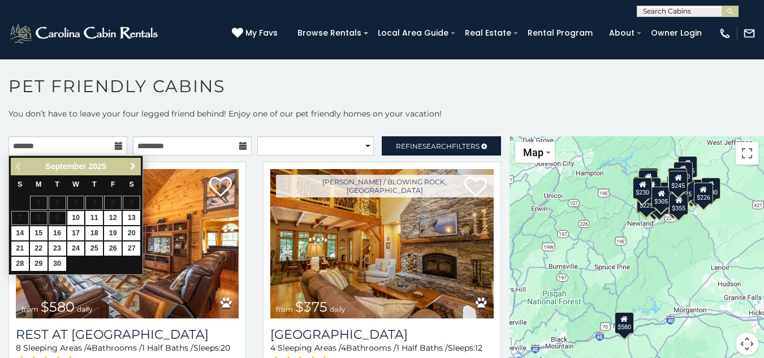
click at [132, 164] on span "Next" at bounding box center [132, 166] width 9 height 9
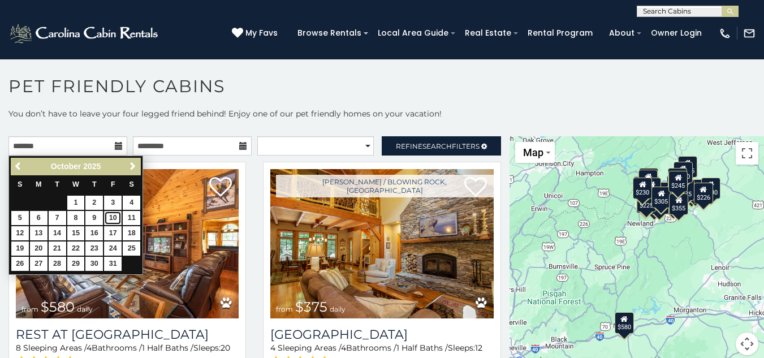
click at [110, 212] on link "10" at bounding box center [113, 218] width 18 height 14
type input "**********"
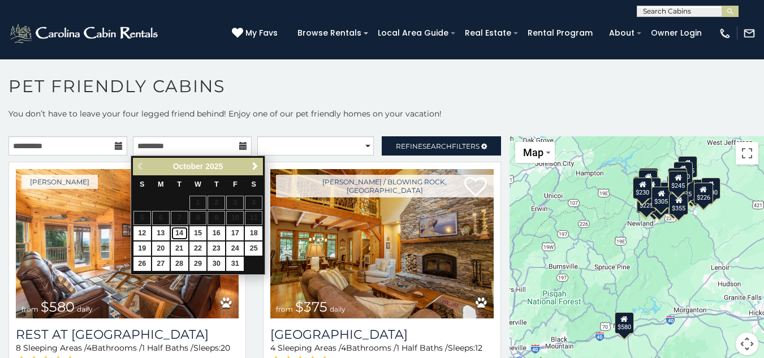
click at [177, 231] on link "14" at bounding box center [180, 233] width 18 height 14
type input "**********"
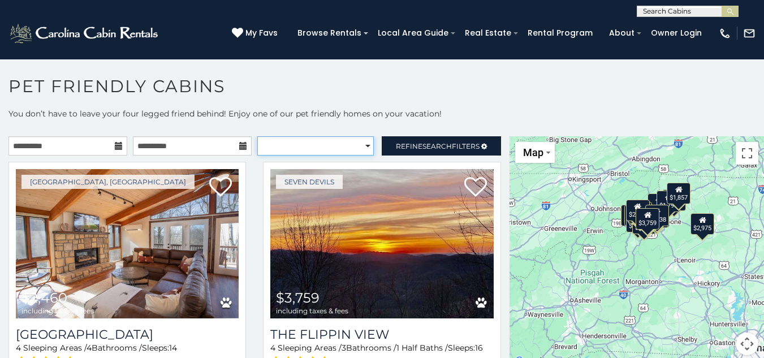
click at [358, 143] on select "**********" at bounding box center [315, 145] width 116 height 19
select select "*********"
click at [257, 136] on select "**********" at bounding box center [315, 145] width 116 height 19
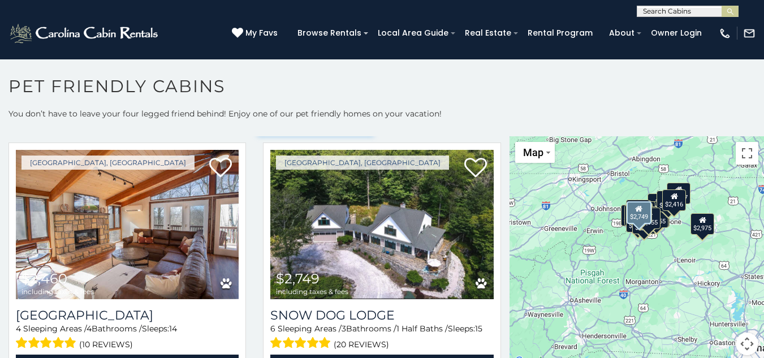
scroll to position [18, 0]
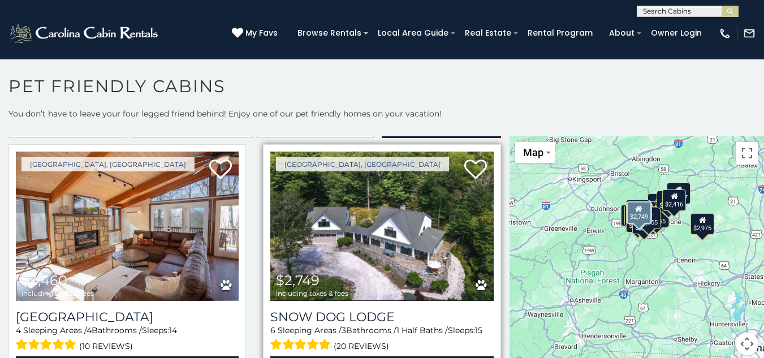
click at [370, 239] on img at bounding box center [381, 225] width 223 height 149
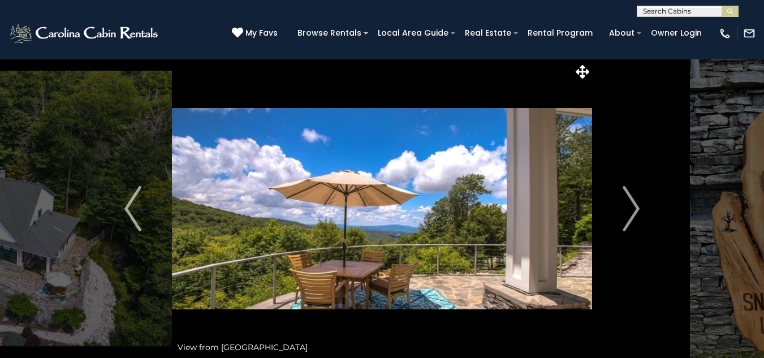
click at [632, 209] on img "Next" at bounding box center [630, 208] width 17 height 45
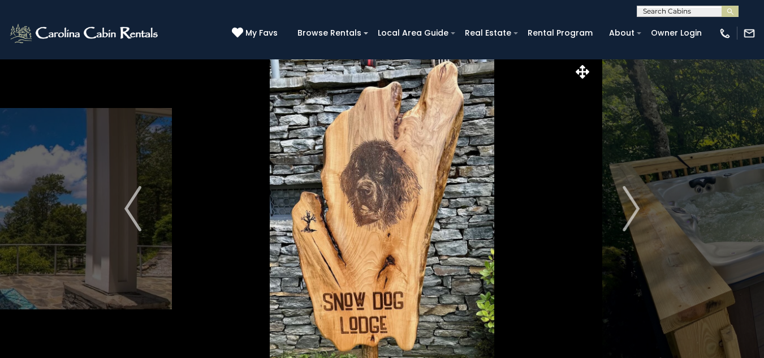
click at [632, 209] on img "Next" at bounding box center [630, 208] width 17 height 45
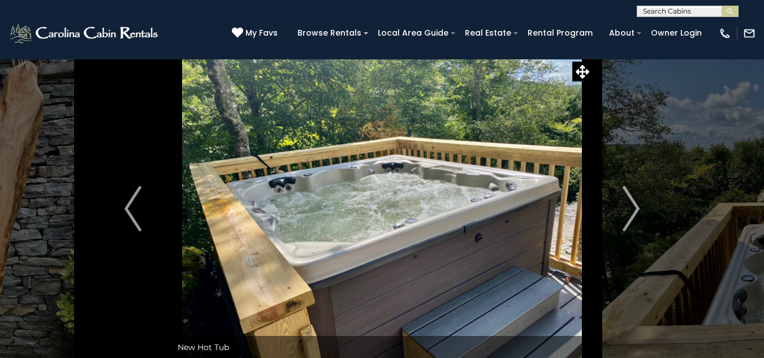
click at [632, 209] on img "Next" at bounding box center [630, 208] width 17 height 45
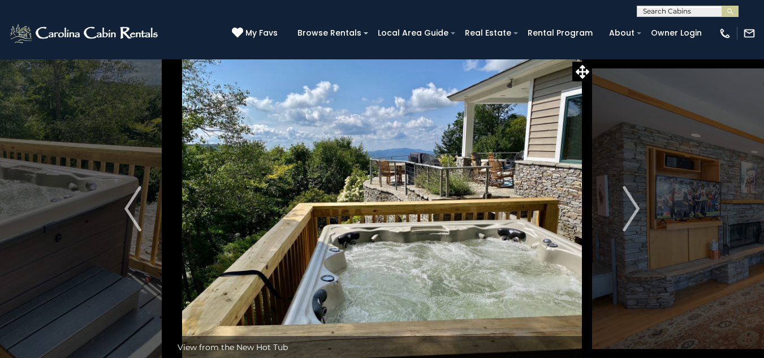
click at [632, 209] on img "Next" at bounding box center [630, 208] width 17 height 45
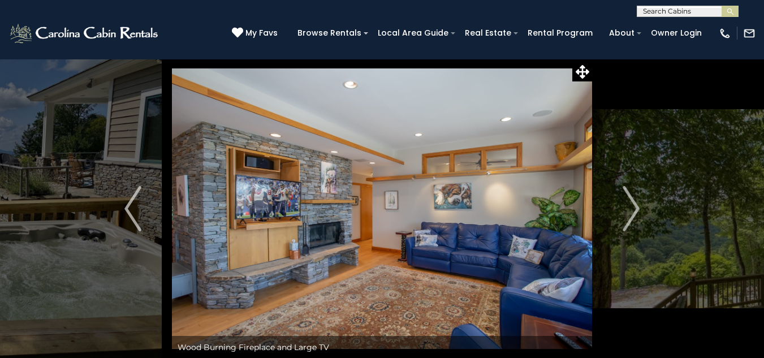
click at [632, 209] on img "Next" at bounding box center [630, 208] width 17 height 45
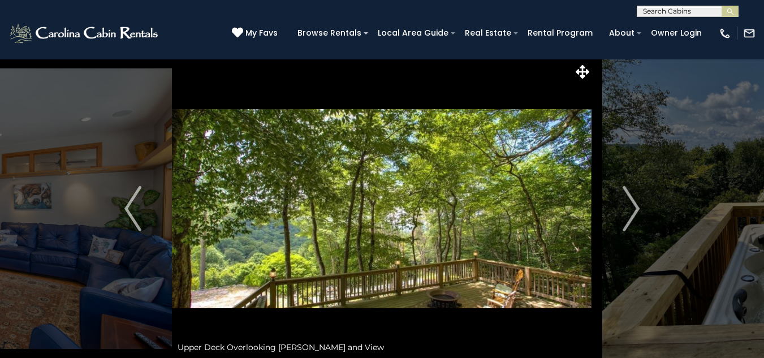
click at [632, 209] on img "Next" at bounding box center [630, 208] width 17 height 45
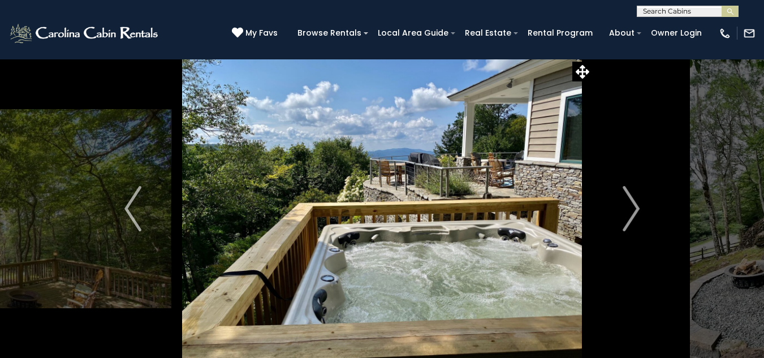
click at [632, 209] on img "Next" at bounding box center [630, 208] width 17 height 45
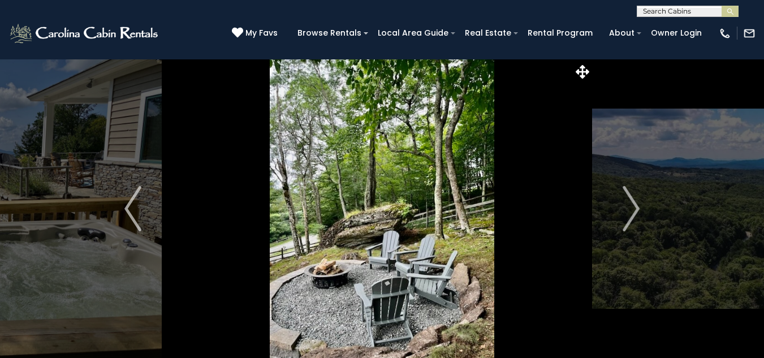
click at [632, 209] on img "Next" at bounding box center [630, 208] width 17 height 45
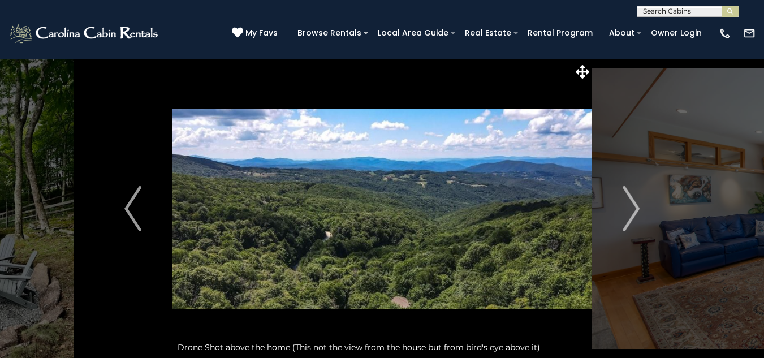
click at [632, 209] on img "Next" at bounding box center [630, 208] width 17 height 45
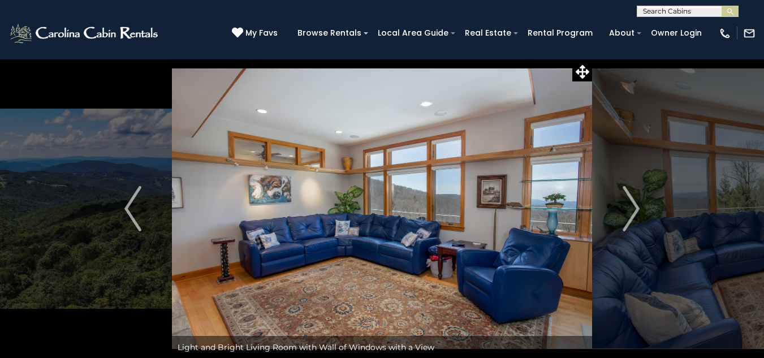
click at [632, 209] on img "Next" at bounding box center [630, 208] width 17 height 45
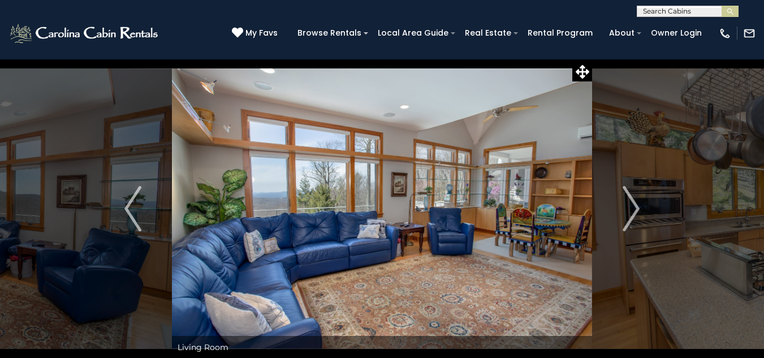
click at [632, 209] on img "Next" at bounding box center [630, 208] width 17 height 45
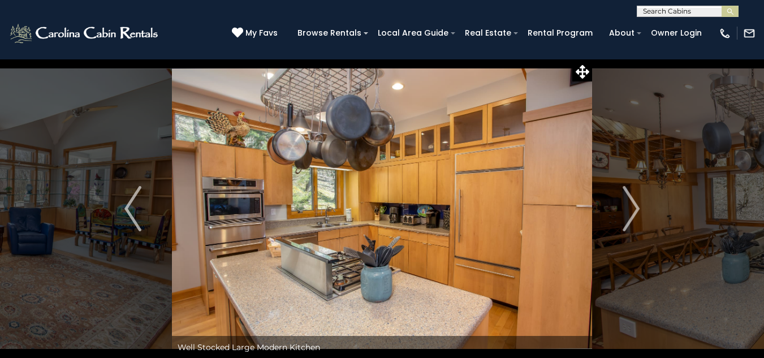
click at [632, 209] on img "Next" at bounding box center [630, 208] width 17 height 45
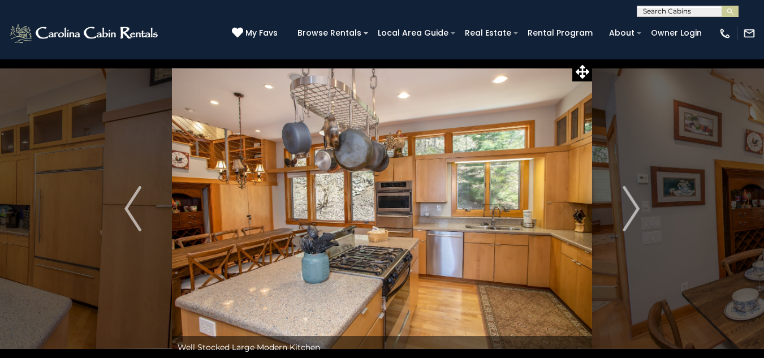
click at [632, 209] on img "Next" at bounding box center [630, 208] width 17 height 45
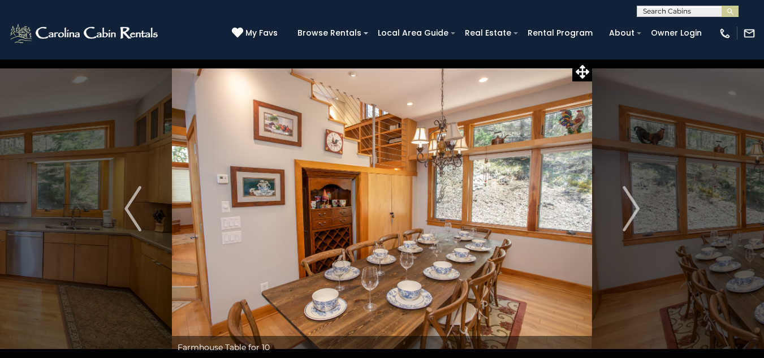
click at [632, 209] on img "Next" at bounding box center [630, 208] width 17 height 45
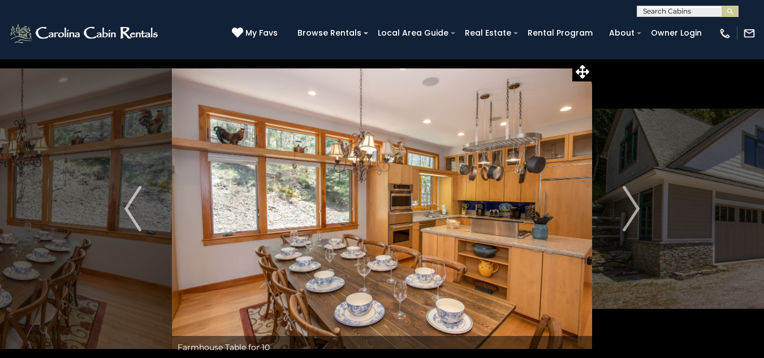
click at [632, 209] on img "Next" at bounding box center [630, 208] width 17 height 45
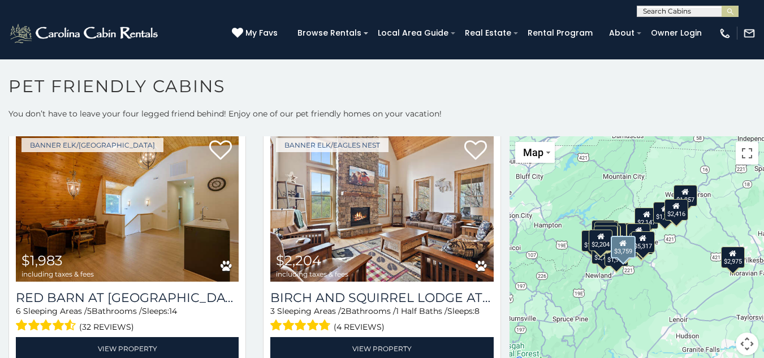
scroll to position [550, 0]
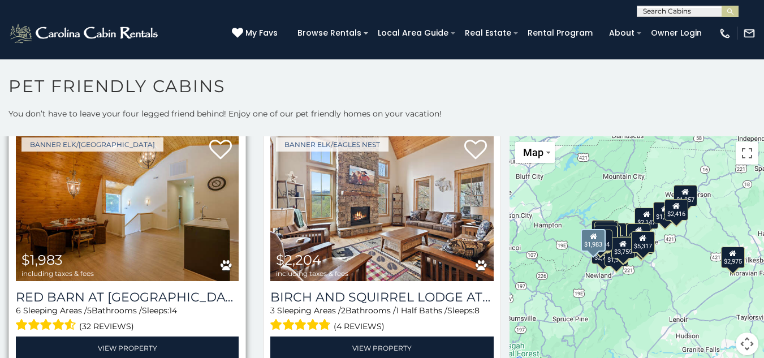
click at [133, 220] on img at bounding box center [127, 206] width 223 height 149
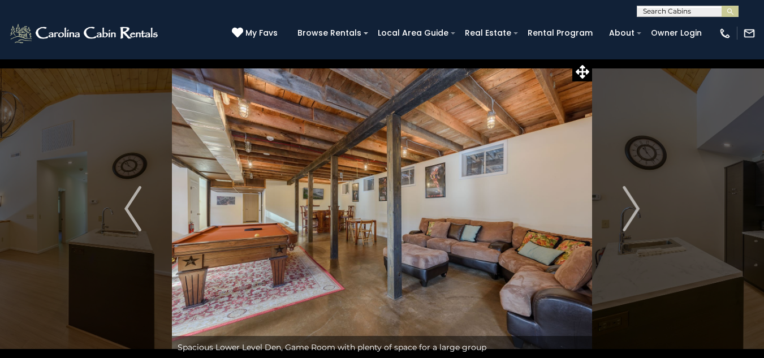
click at [634, 203] on img "Next" at bounding box center [630, 208] width 17 height 45
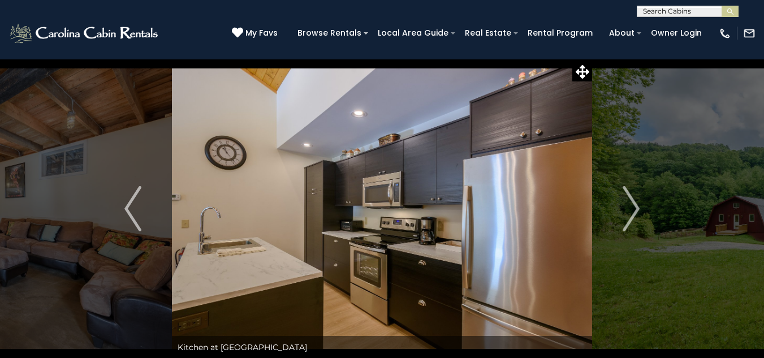
click at [634, 203] on img "Next" at bounding box center [630, 208] width 17 height 45
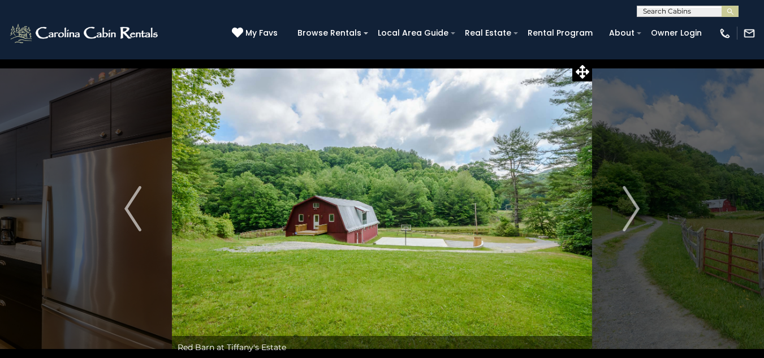
click at [634, 203] on img "Next" at bounding box center [630, 208] width 17 height 45
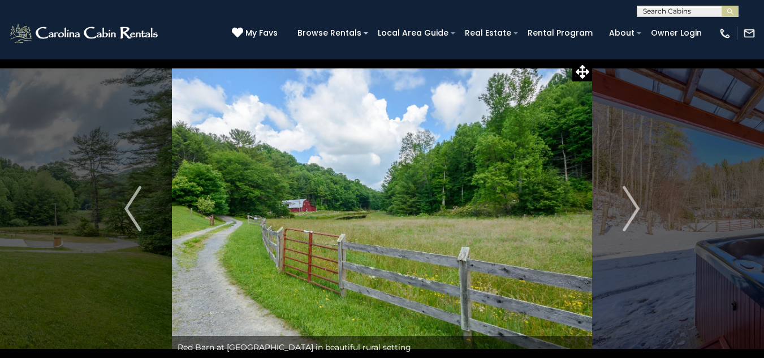
click at [634, 203] on img "Next" at bounding box center [630, 208] width 17 height 45
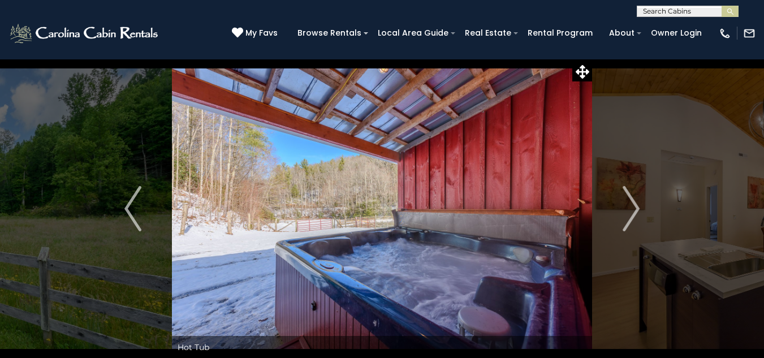
click at [634, 203] on img "Next" at bounding box center [630, 208] width 17 height 45
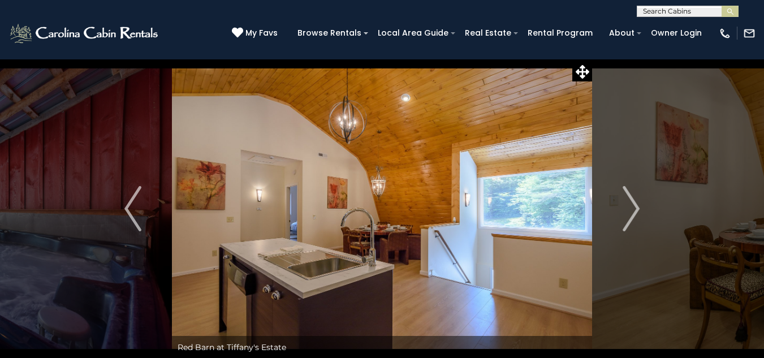
click at [634, 203] on img "Next" at bounding box center [630, 208] width 17 height 45
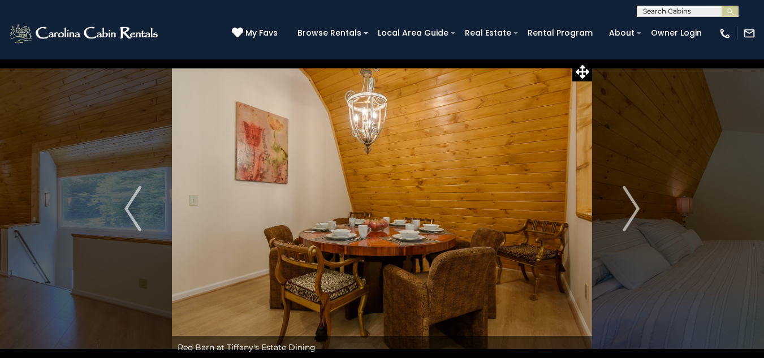
click at [634, 203] on img "Next" at bounding box center [630, 208] width 17 height 45
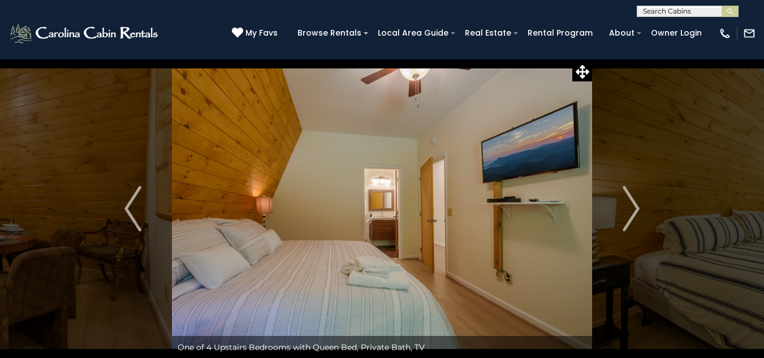
click at [634, 203] on img "Next" at bounding box center [630, 208] width 17 height 45
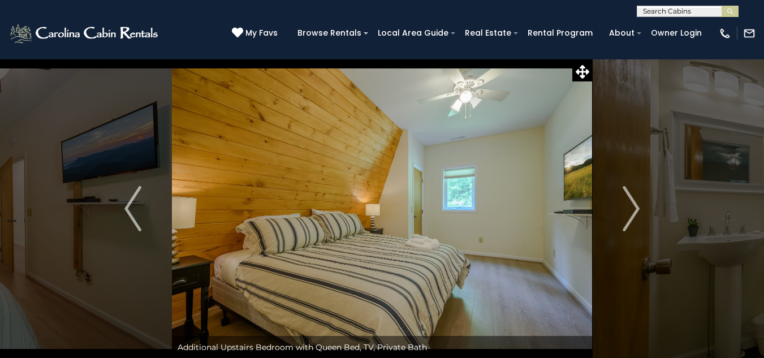
click at [634, 203] on img "Next" at bounding box center [630, 208] width 17 height 45
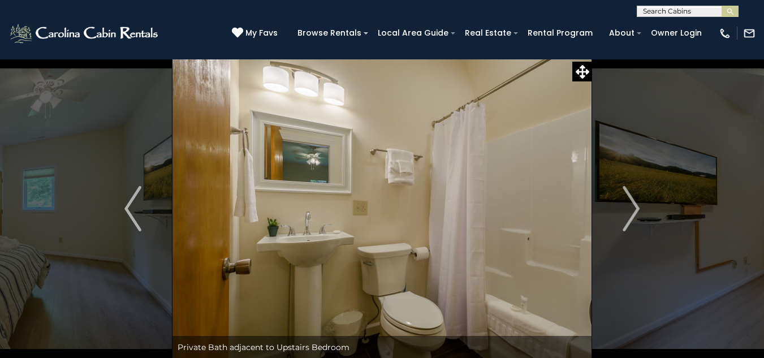
click at [634, 203] on img "Next" at bounding box center [630, 208] width 17 height 45
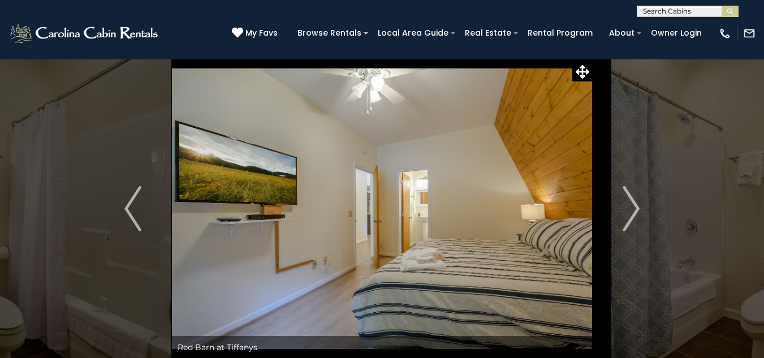
click at [634, 203] on img "Next" at bounding box center [630, 208] width 17 height 45
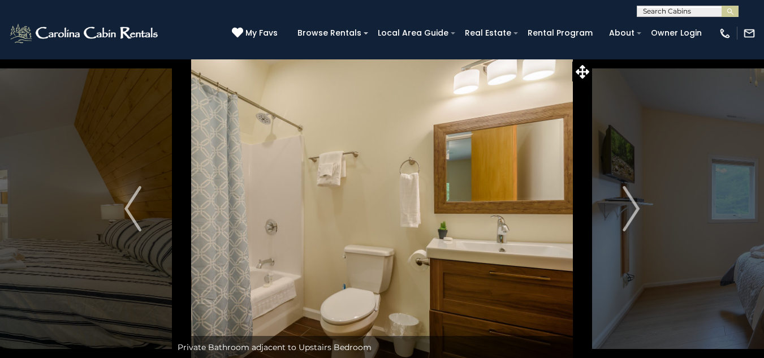
click at [634, 203] on img "Next" at bounding box center [630, 208] width 17 height 45
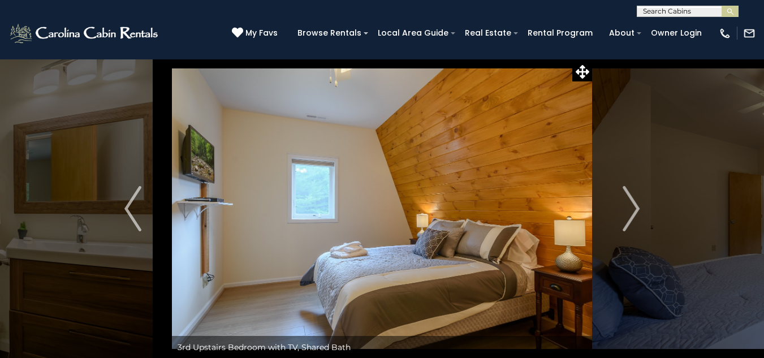
click at [634, 203] on img "Next" at bounding box center [630, 208] width 17 height 45
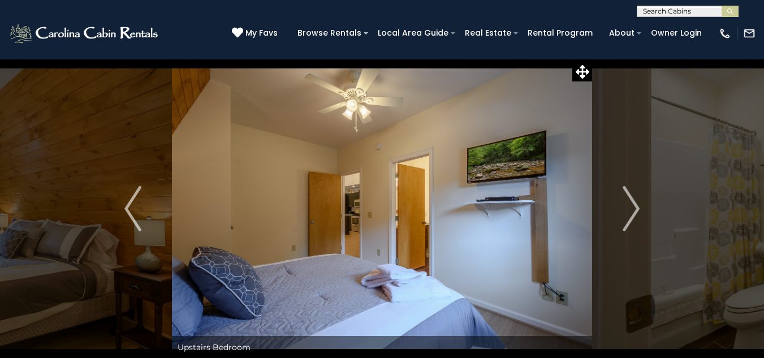
click at [634, 203] on img "Next" at bounding box center [630, 208] width 17 height 45
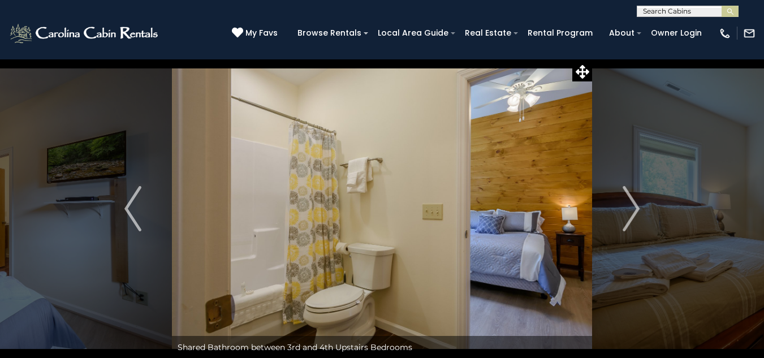
click at [634, 203] on img "Next" at bounding box center [630, 208] width 17 height 45
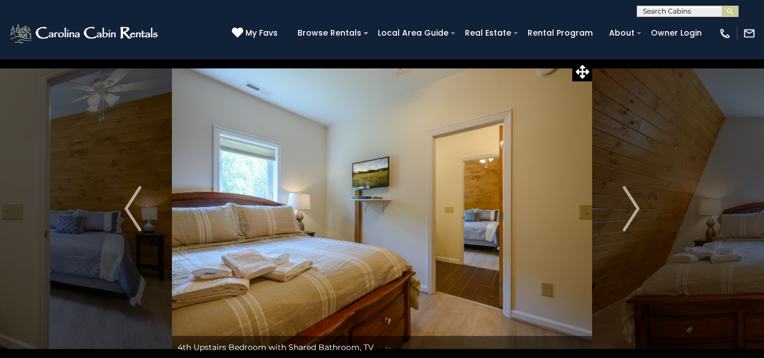
click at [634, 203] on img "Next" at bounding box center [630, 208] width 17 height 45
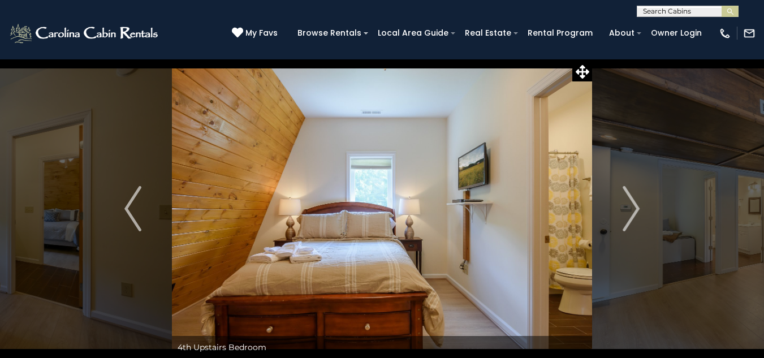
click at [634, 203] on img "Next" at bounding box center [630, 208] width 17 height 45
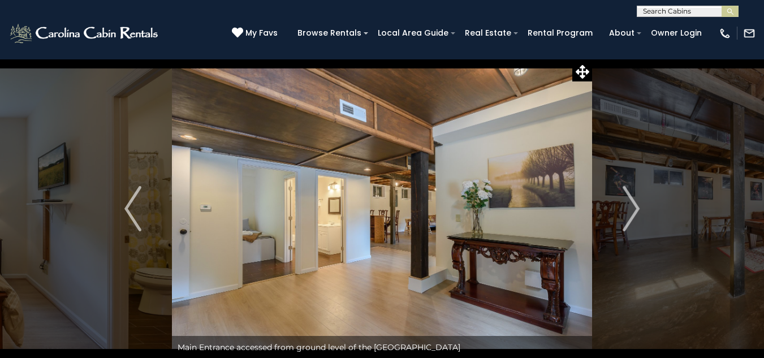
click at [634, 203] on img "Next" at bounding box center [630, 208] width 17 height 45
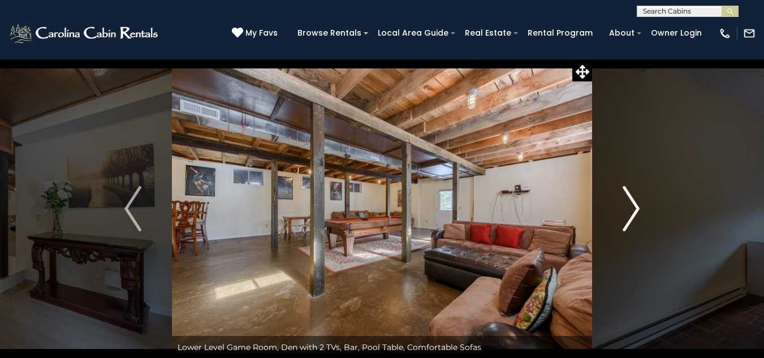
click at [634, 203] on img "Next" at bounding box center [630, 208] width 17 height 45
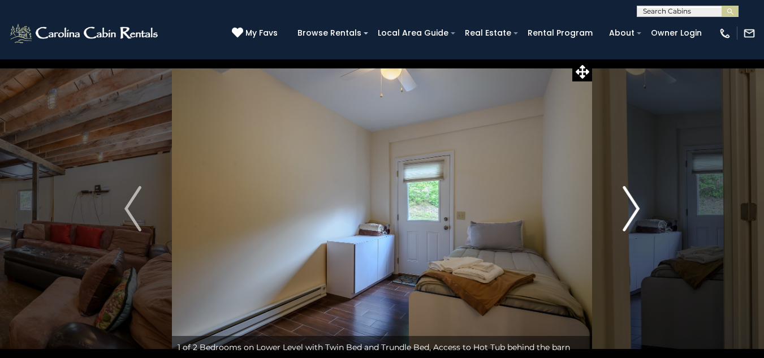
click at [634, 203] on img "Next" at bounding box center [630, 208] width 17 height 45
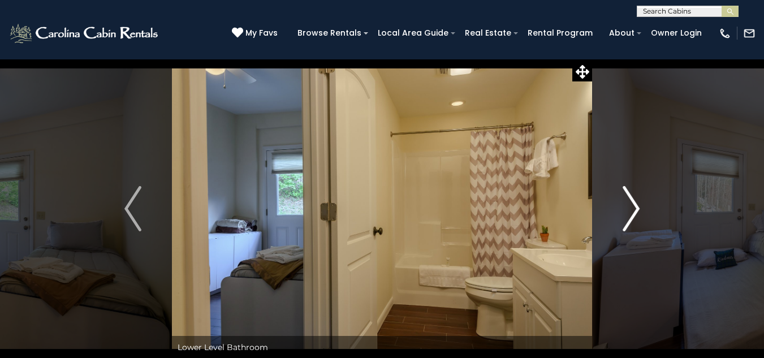
click at [634, 203] on img "Next" at bounding box center [630, 208] width 17 height 45
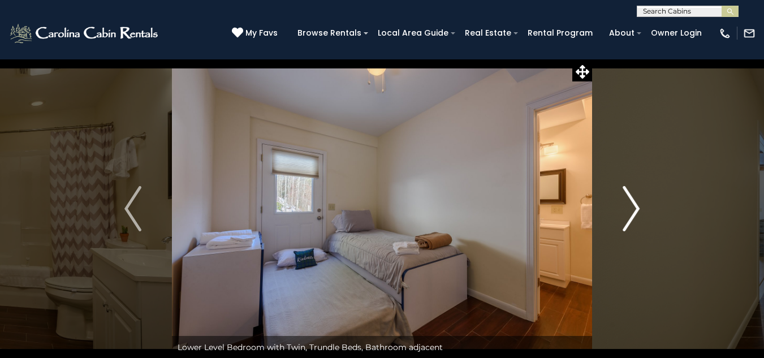
click at [634, 203] on img "Next" at bounding box center [630, 208] width 17 height 45
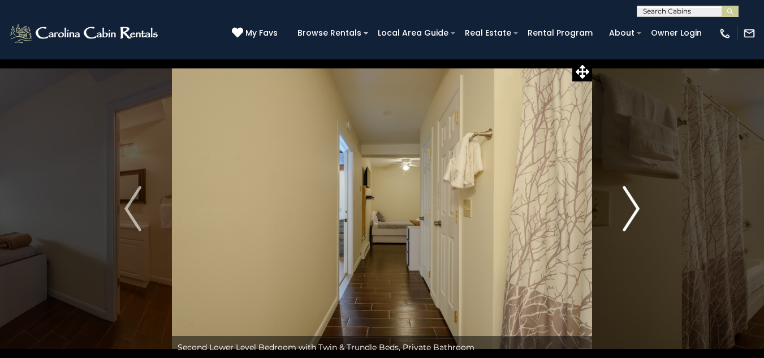
click at [634, 203] on img "Next" at bounding box center [630, 208] width 17 height 45
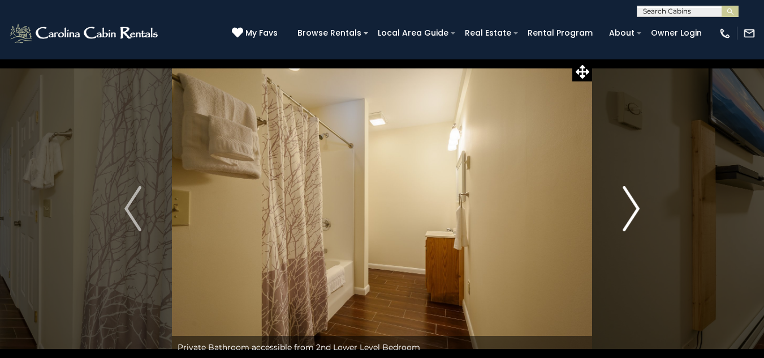
click at [634, 203] on img "Next" at bounding box center [630, 208] width 17 height 45
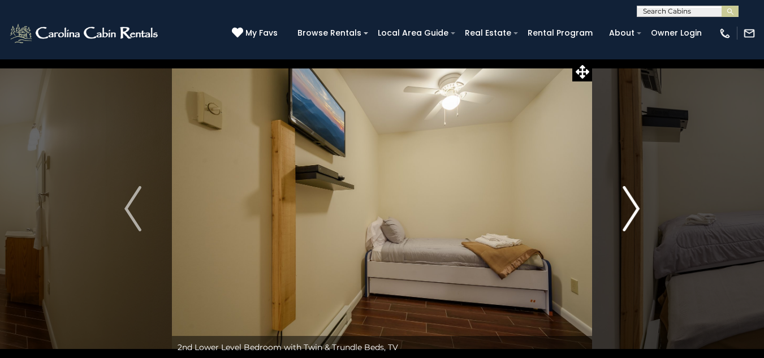
click at [634, 204] on img "Next" at bounding box center [630, 208] width 17 height 45
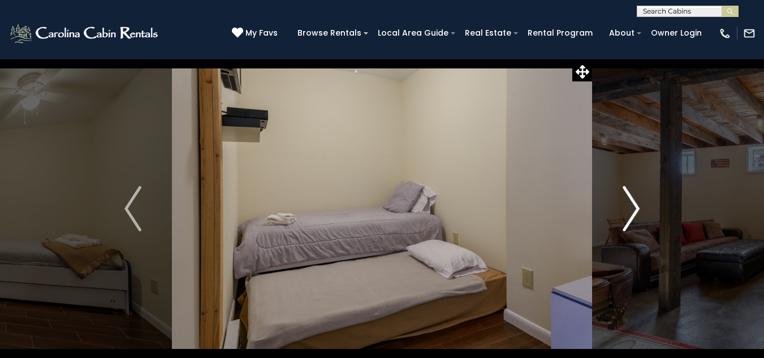
click at [634, 203] on img "Next" at bounding box center [630, 208] width 17 height 45
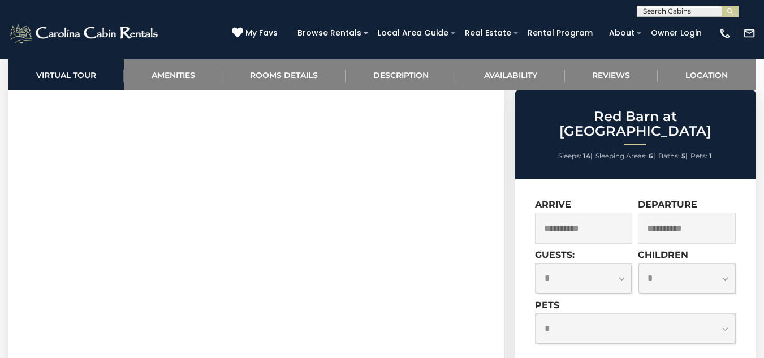
scroll to position [600, 0]
click at [731, 314] on select "**********" at bounding box center [635, 329] width 200 height 30
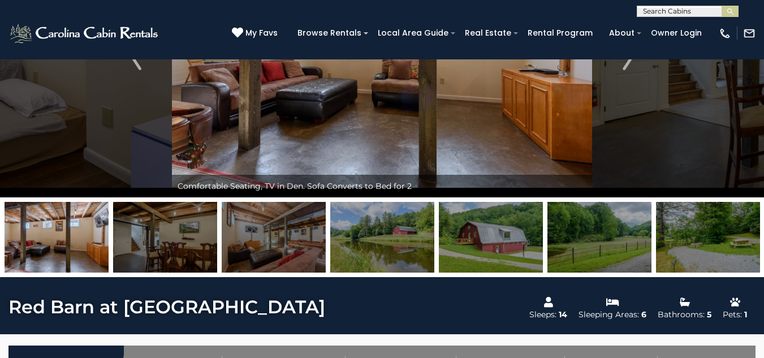
scroll to position [0, 0]
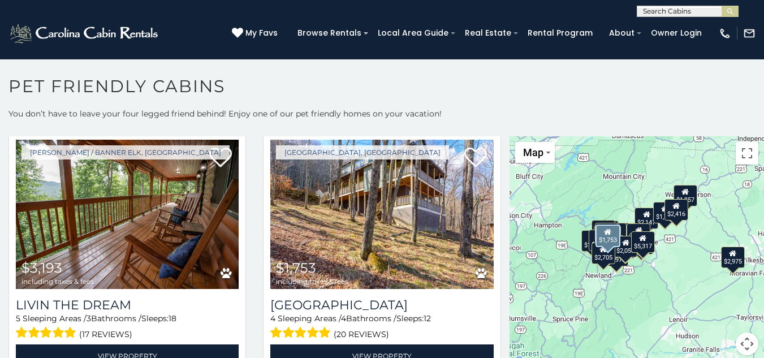
scroll to position [1311, 0]
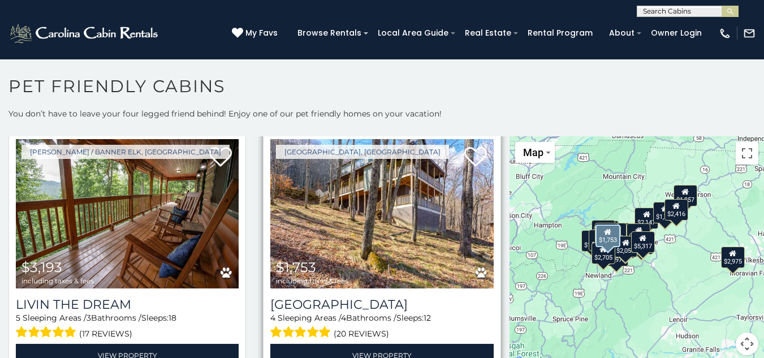
click at [375, 231] on img at bounding box center [381, 213] width 223 height 149
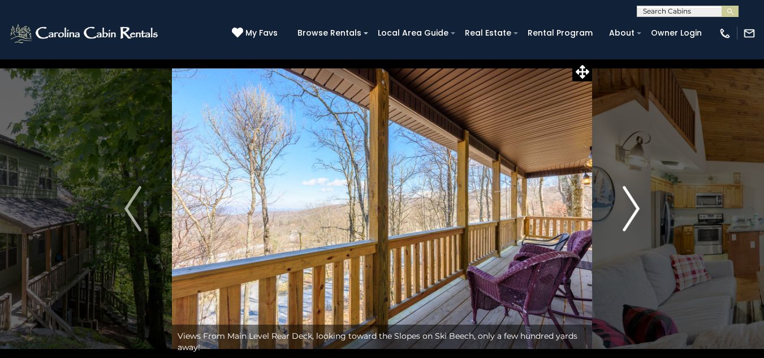
click at [634, 206] on img "Next" at bounding box center [630, 208] width 17 height 45
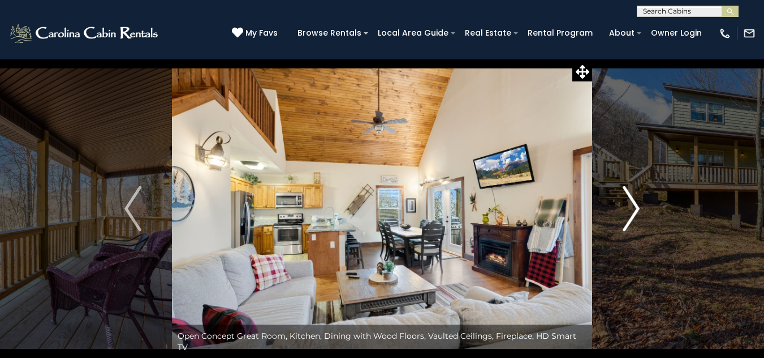
click at [634, 206] on img "Next" at bounding box center [630, 208] width 17 height 45
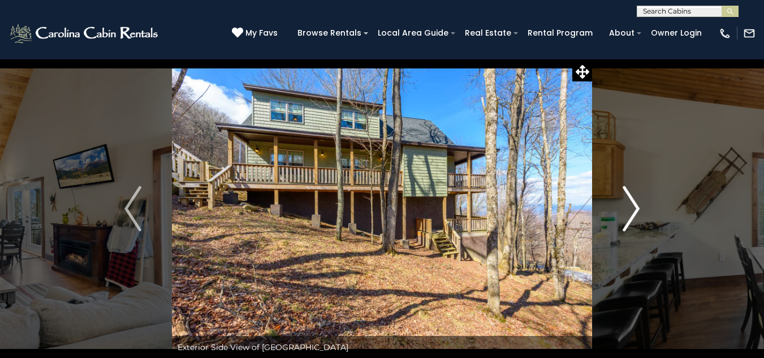
click at [634, 206] on img "Next" at bounding box center [630, 208] width 17 height 45
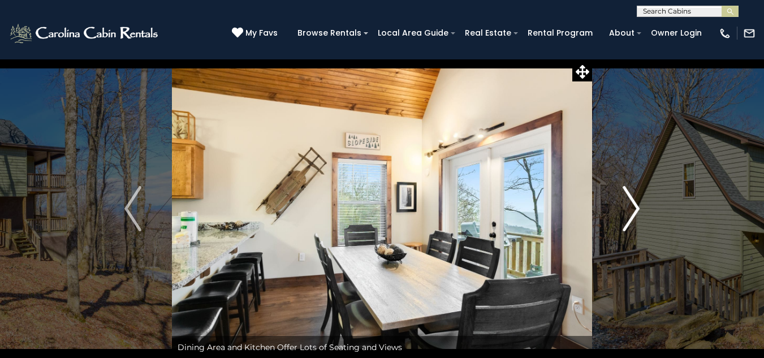
click at [634, 206] on img "Next" at bounding box center [630, 208] width 17 height 45
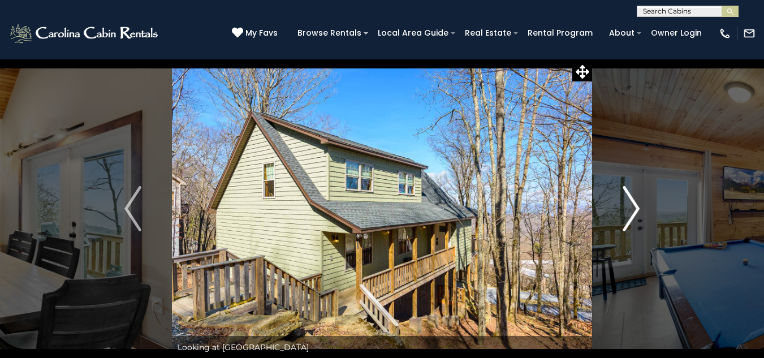
click at [634, 206] on img "Next" at bounding box center [630, 208] width 17 height 45
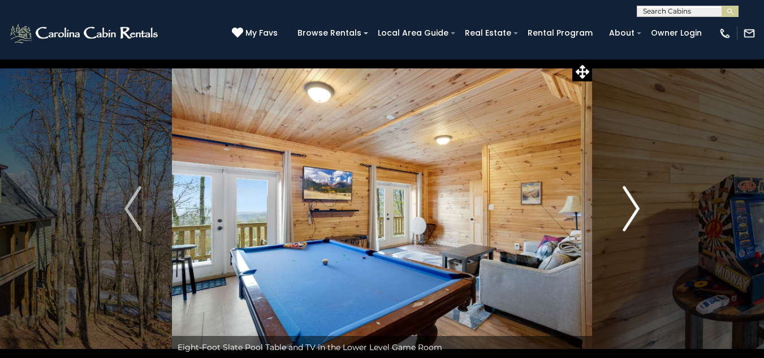
click at [634, 206] on img "Next" at bounding box center [630, 208] width 17 height 45
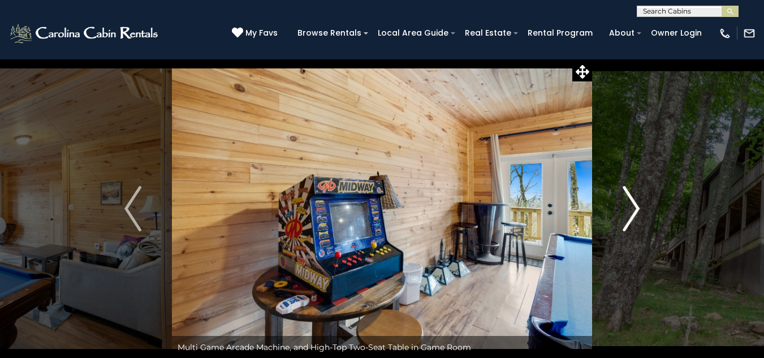
click at [634, 206] on img "Next" at bounding box center [630, 208] width 17 height 45
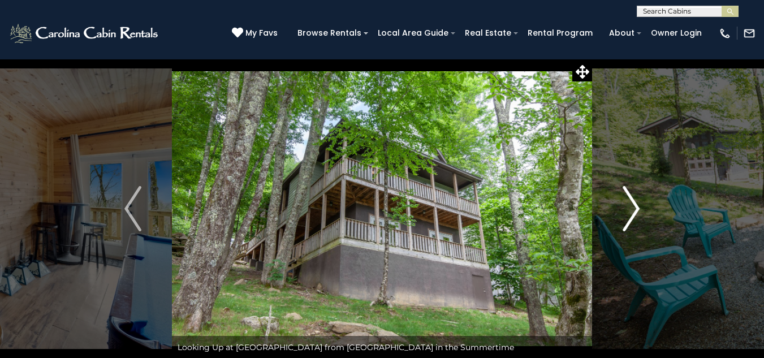
click at [634, 206] on img "Next" at bounding box center [630, 208] width 17 height 45
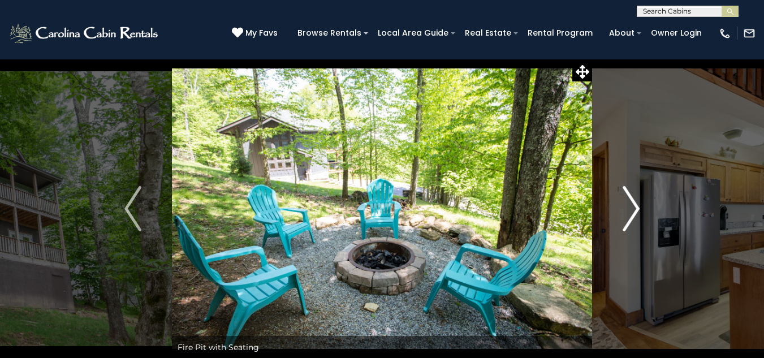
click at [634, 206] on img "Next" at bounding box center [630, 208] width 17 height 45
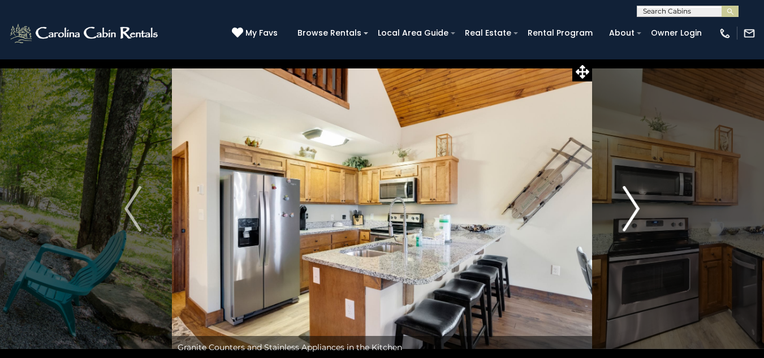
click at [634, 206] on img "Next" at bounding box center [630, 208] width 17 height 45
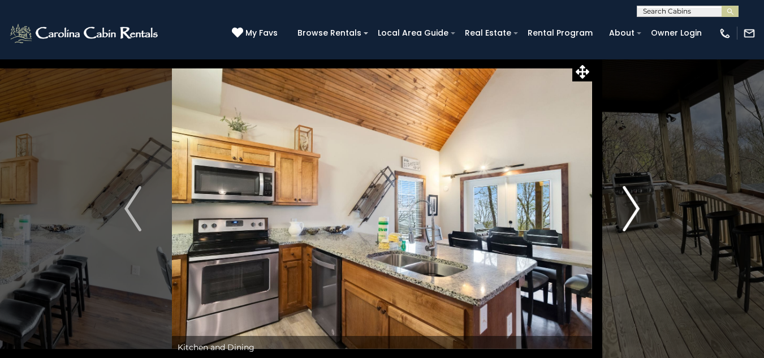
click at [634, 206] on img "Next" at bounding box center [630, 208] width 17 height 45
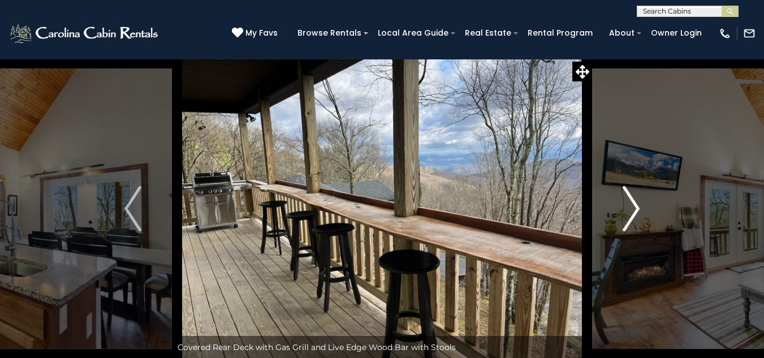
click at [634, 206] on img "Next" at bounding box center [630, 208] width 17 height 45
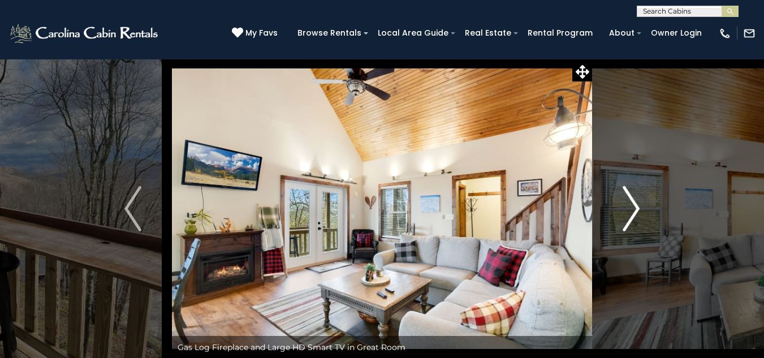
click at [634, 206] on img "Next" at bounding box center [630, 208] width 17 height 45
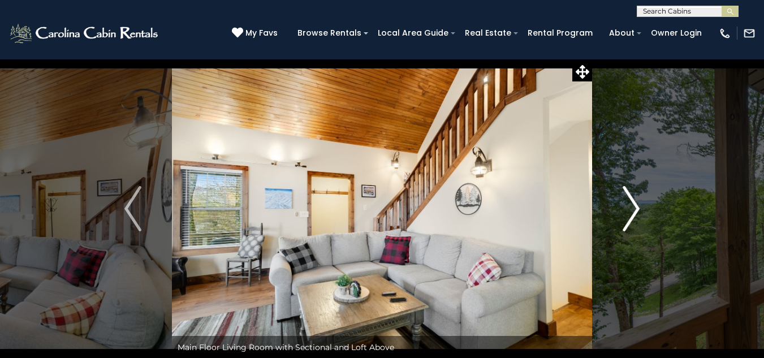
click at [634, 206] on img "Next" at bounding box center [630, 208] width 17 height 45
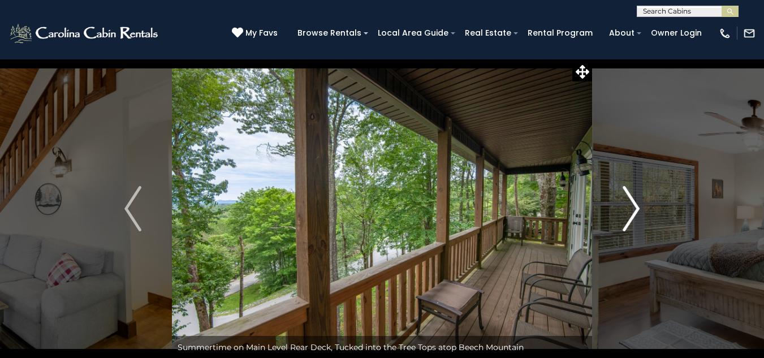
click at [634, 206] on img "Next" at bounding box center [630, 208] width 17 height 45
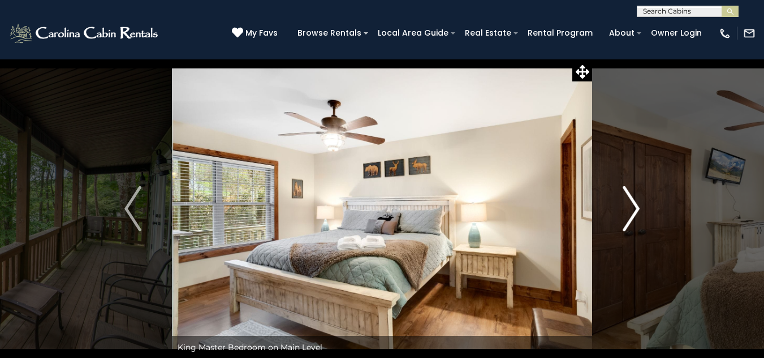
click at [634, 206] on img "Next" at bounding box center [630, 208] width 17 height 45
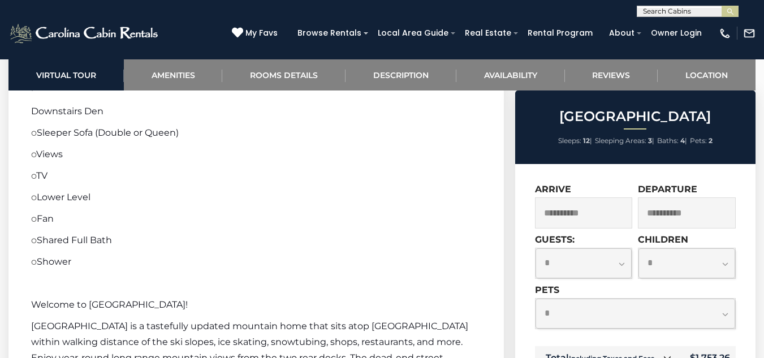
scroll to position [1829, 0]
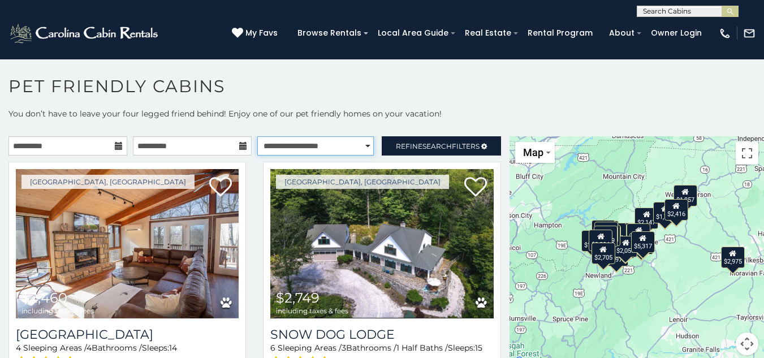
click at [362, 148] on select "**********" at bounding box center [315, 145] width 116 height 19
click at [257, 136] on select "**********" at bounding box center [315, 145] width 116 height 19
click at [470, 108] on p "You don’t have to leave your four legged friend behind! Enjoy one of our pet fr…" at bounding box center [382, 119] width 764 height 23
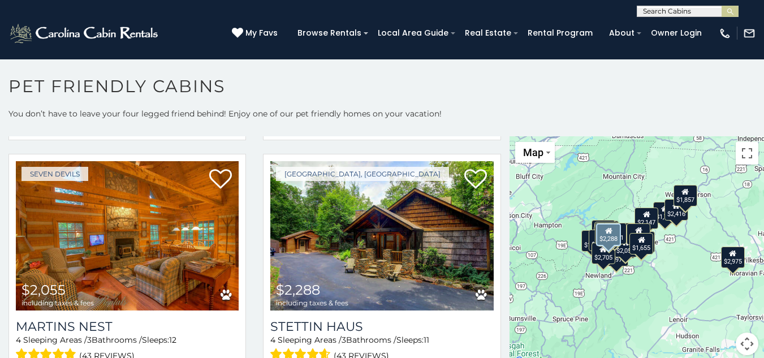
scroll to position [3339, 0]
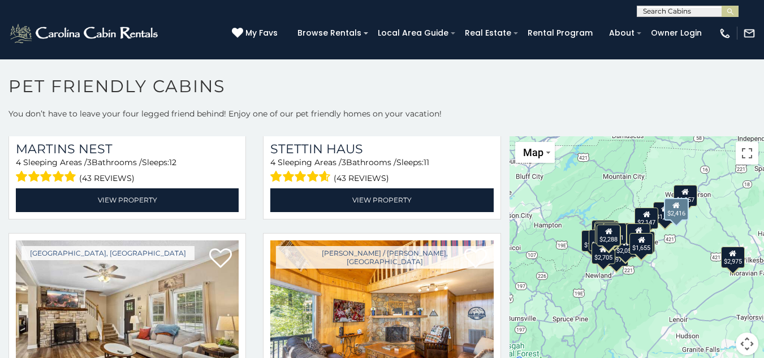
scroll to position [3589, 0]
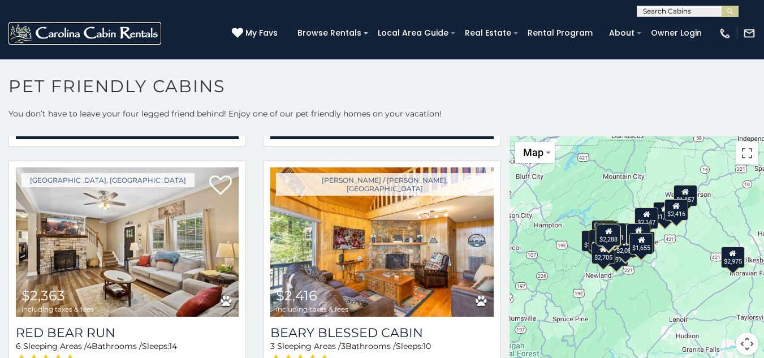
click at [99, 32] on img at bounding box center [84, 33] width 153 height 23
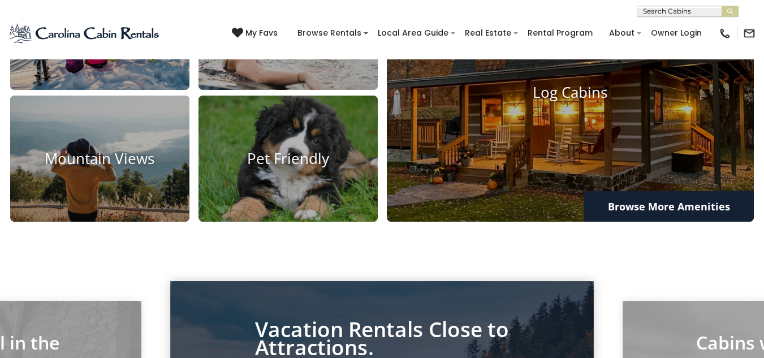
scroll to position [844, 0]
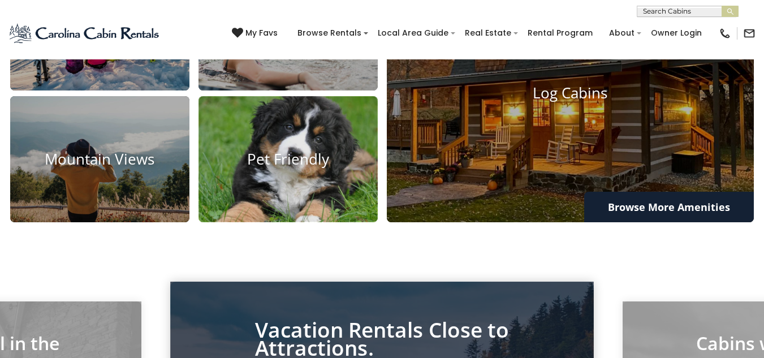
click at [293, 168] on h4 "Pet Friendly" at bounding box center [287, 159] width 179 height 18
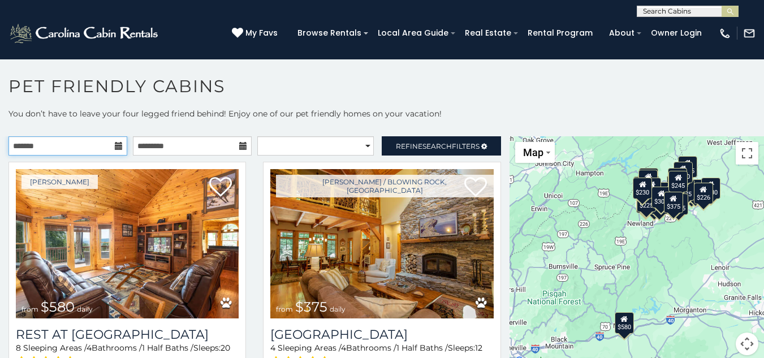
click at [79, 148] on input "text" at bounding box center [67, 145] width 119 height 19
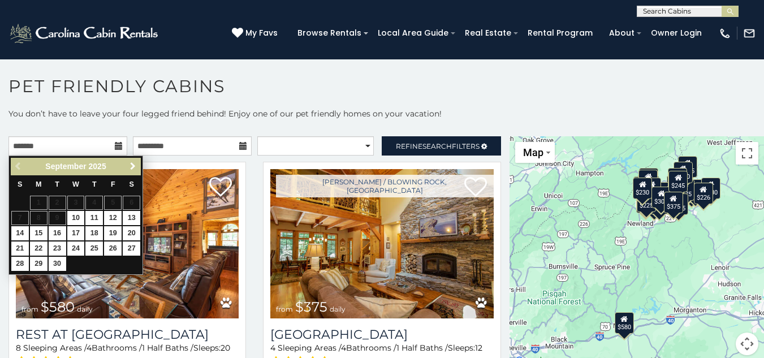
click at [128, 164] on span "Next" at bounding box center [132, 166] width 9 height 9
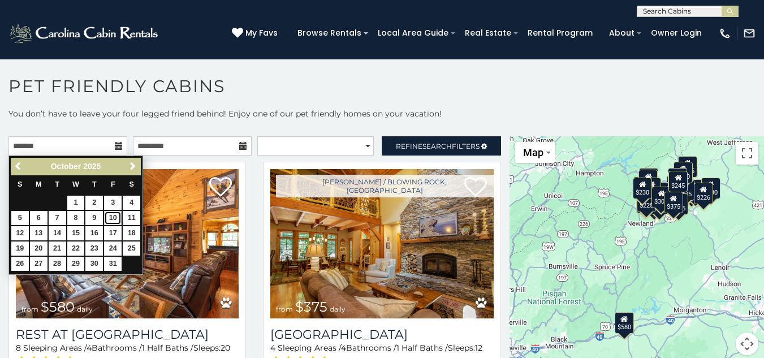
click at [112, 214] on link "10" at bounding box center [113, 218] width 18 height 14
type input "**********"
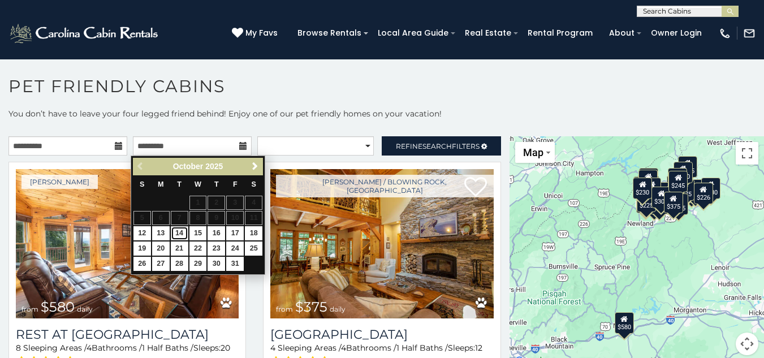
click at [178, 227] on link "14" at bounding box center [180, 233] width 18 height 14
type input "**********"
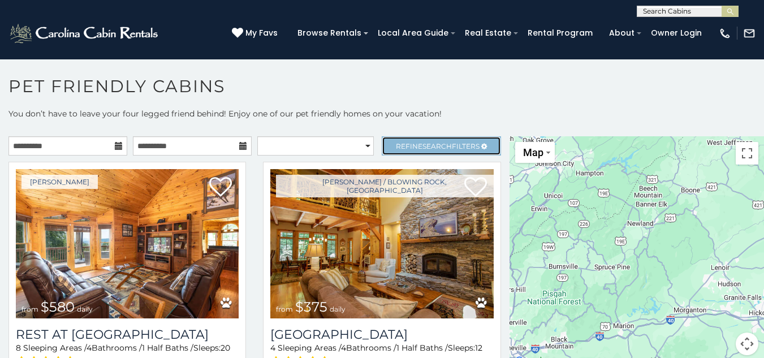
click at [409, 145] on span "Refine Search Filters" at bounding box center [438, 146] width 84 height 8
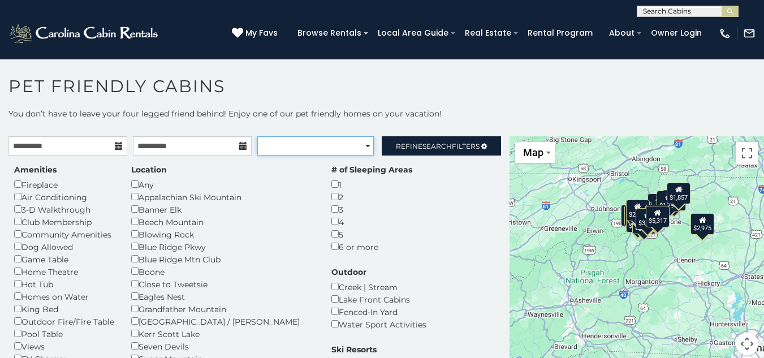
click at [363, 145] on select "**********" at bounding box center [315, 145] width 116 height 19
select select "*********"
click at [257, 136] on select "**********" at bounding box center [315, 145] width 116 height 19
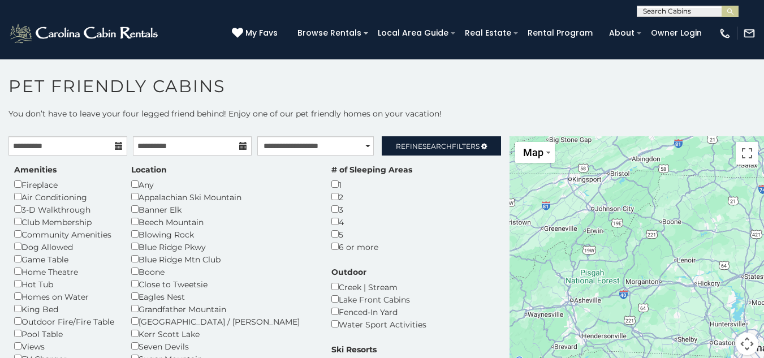
click at [491, 83] on h1 "Pet Friendly Cabins" at bounding box center [382, 92] width 764 height 32
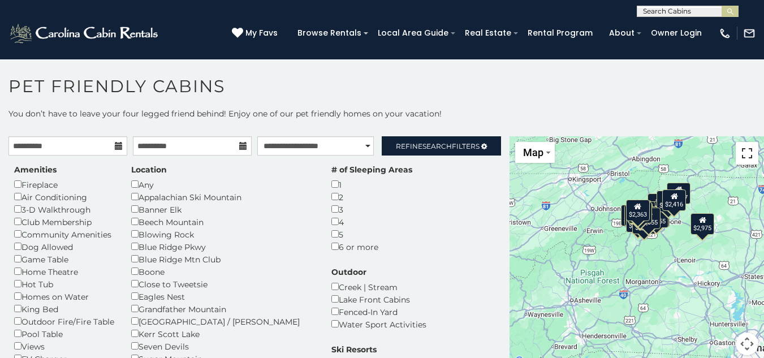
click at [743, 154] on button "Toggle fullscreen view" at bounding box center [746, 153] width 23 height 23
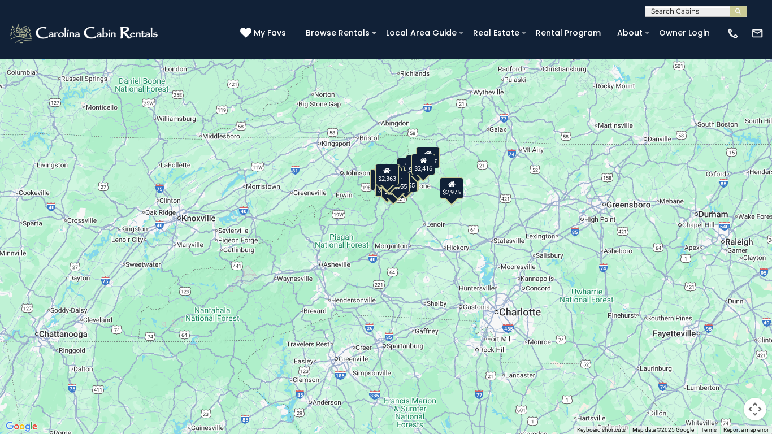
click at [40, 18] on button "Map" at bounding box center [26, 16] width 40 height 21
click at [609, 254] on div "$2,460 $2,749 $3,759 $5,317 $1,983 $2,204 $2,583 $2,705 $2,857 $2,975 $3,193 $1…" at bounding box center [386, 217] width 772 height 434
click at [756, 22] on button "Toggle fullscreen view" at bounding box center [755, 17] width 23 height 23
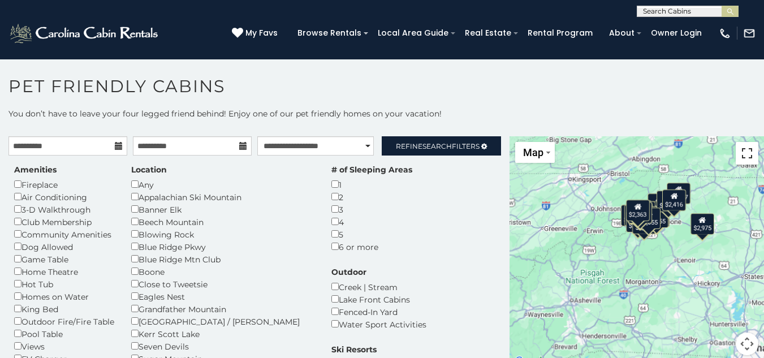
click at [745, 151] on button "Toggle fullscreen view" at bounding box center [746, 153] width 23 height 23
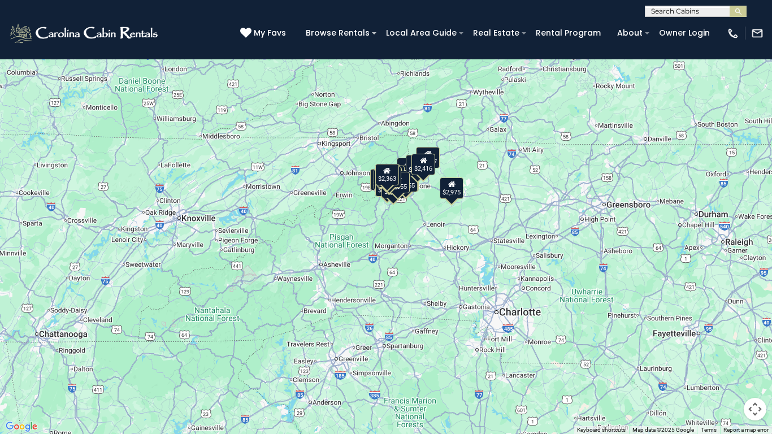
click at [758, 357] on button "Map camera controls" at bounding box center [755, 409] width 23 height 23
click at [723, 350] on button "Zoom in" at bounding box center [727, 352] width 23 height 23
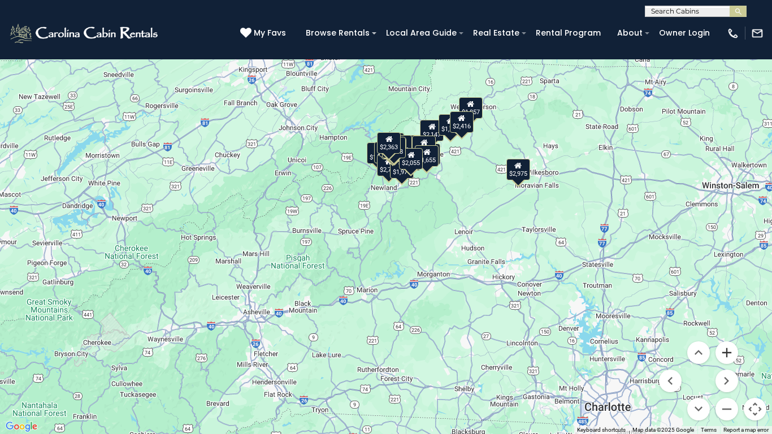
click at [723, 350] on button "Zoom in" at bounding box center [727, 352] width 23 height 23
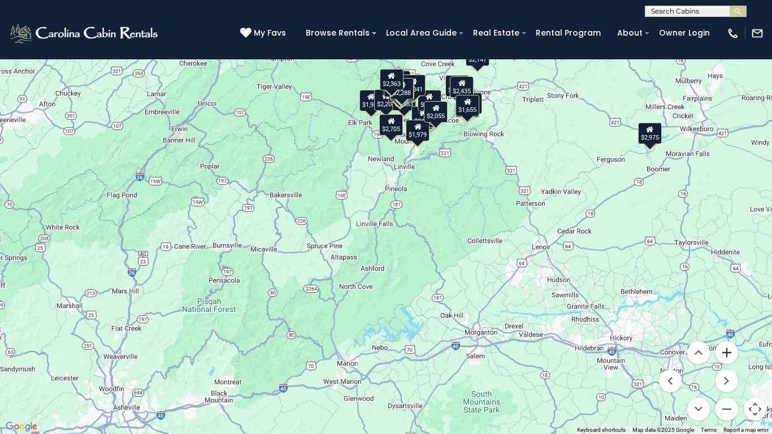
click at [723, 350] on button "Zoom in" at bounding box center [727, 352] width 23 height 23
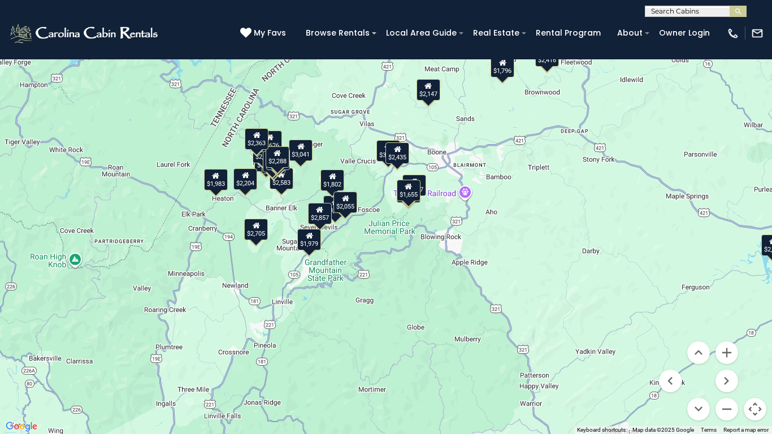
drag, startPoint x: 612, startPoint y: 142, endPoint x: 465, endPoint y: 336, distance: 244.0
click at [465, 336] on div "$2,460 $2,749 $3,759 $5,317 $1,983 $2,204 $2,583 $2,705 $2,857 $2,975 $3,193 $1…" at bounding box center [386, 217] width 772 height 434
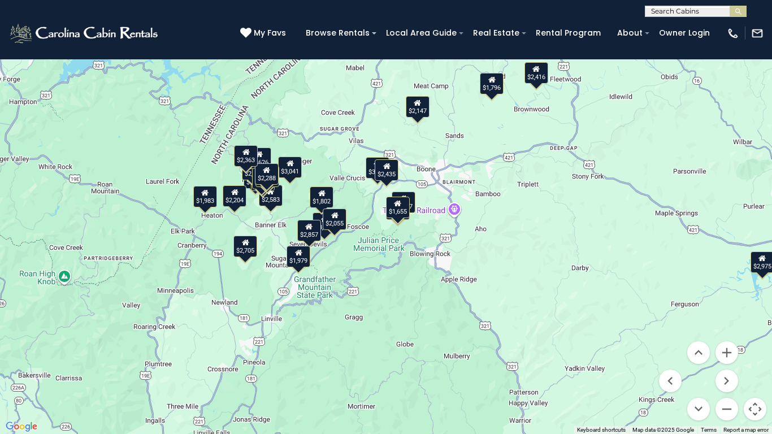
click at [495, 88] on div "$1,796" at bounding box center [492, 83] width 24 height 21
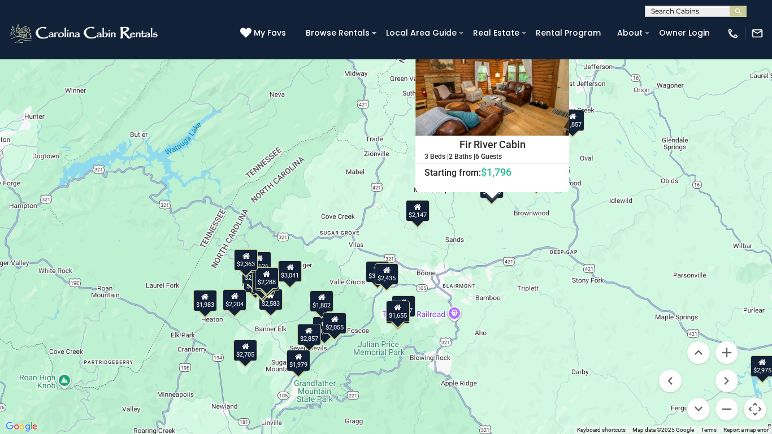
click at [627, 176] on div "$2,460 $2,749 $3,759 $5,317 $1,983 $2,204 $2,583 $2,705 $2,857 $2,975 $3,193 $1…" at bounding box center [386, 217] width 772 height 434
click at [580, 122] on div "$1,857" at bounding box center [573, 120] width 24 height 21
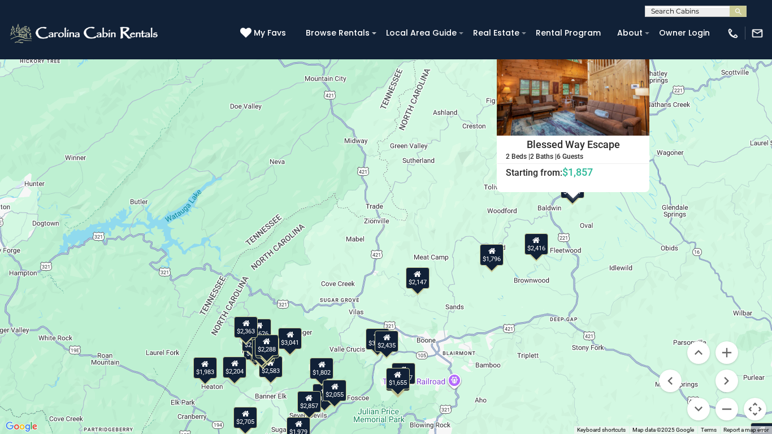
click at [763, 15] on div "$2,460 $2,749 $3,759 $5,317 $1,983 $2,204 $2,583 $2,705 $2,857 $2,975 $3,193 $1…" at bounding box center [386, 217] width 772 height 434
click at [755, 14] on button "Toggle fullscreen view" at bounding box center [755, 17] width 23 height 23
